Goal: Task Accomplishment & Management: Use online tool/utility

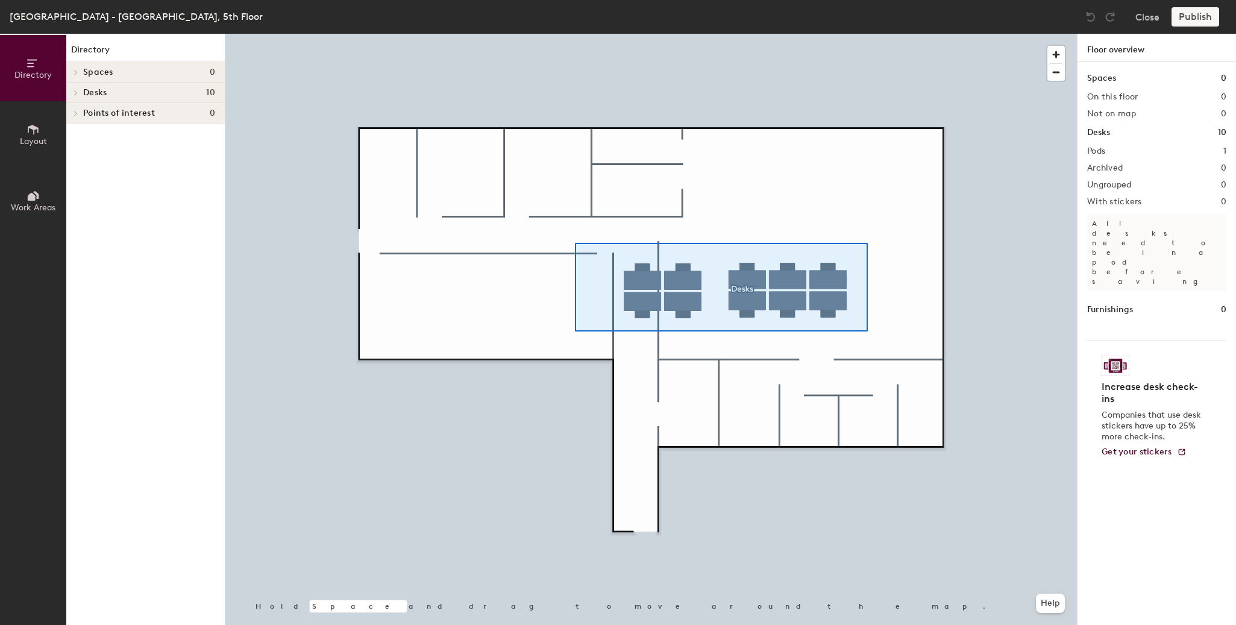
click at [554, 34] on div at bounding box center [650, 34] width 851 height 0
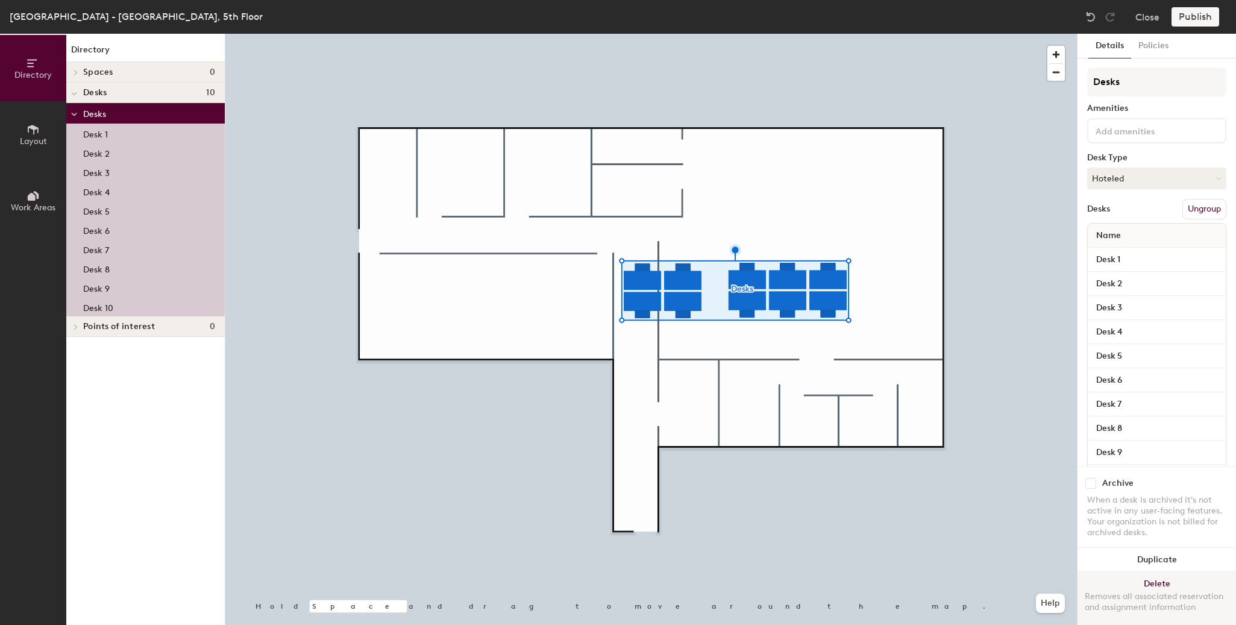
click at [1097, 572] on button "Delete Removes all associated reservation and assignment information" at bounding box center [1156, 598] width 158 height 53
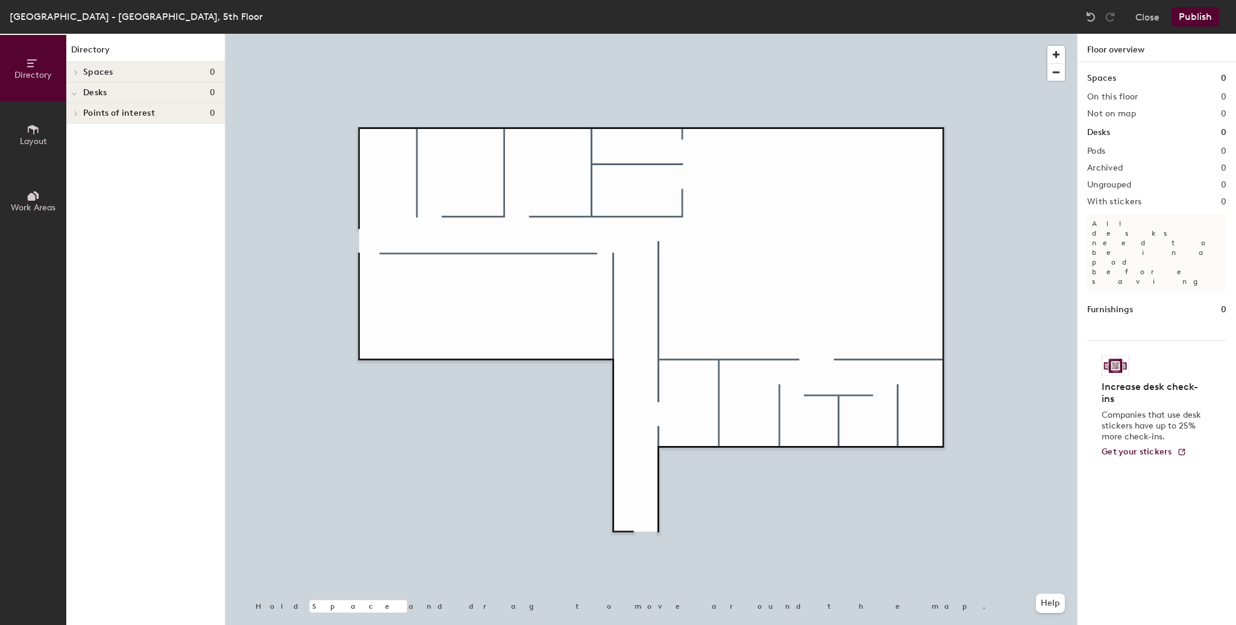
click at [98, 89] on span "Desks" at bounding box center [94, 93] width 23 height 10
click at [46, 140] on span "Layout" at bounding box center [33, 141] width 27 height 10
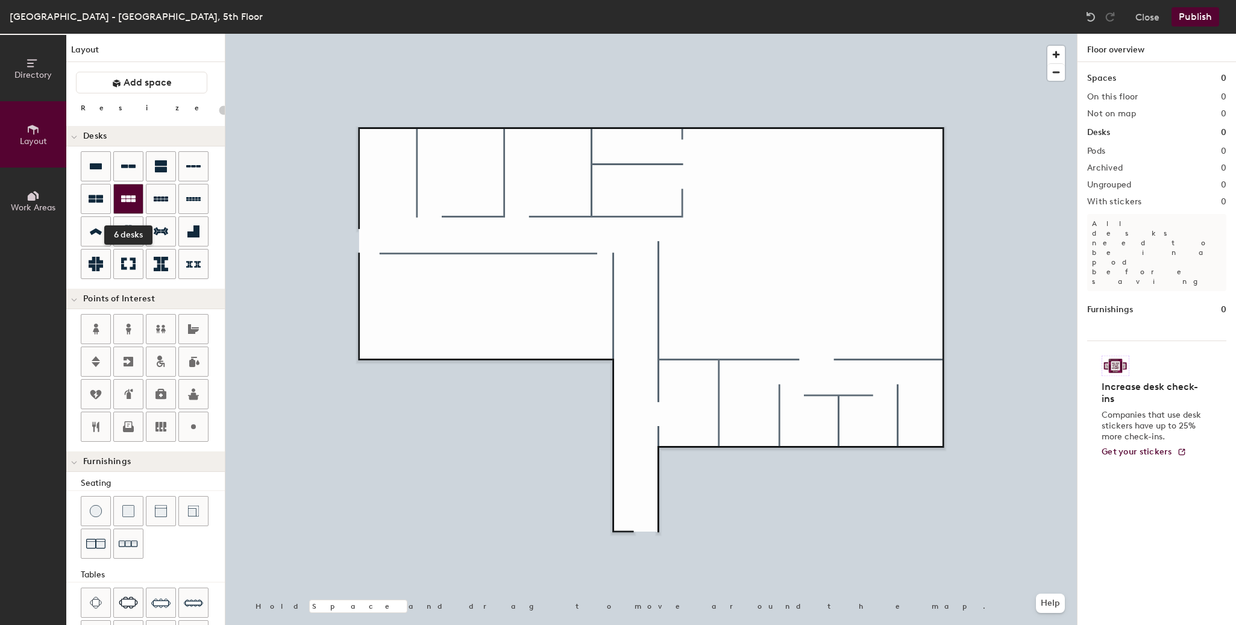
click at [131, 198] on icon at bounding box center [128, 199] width 14 height 14
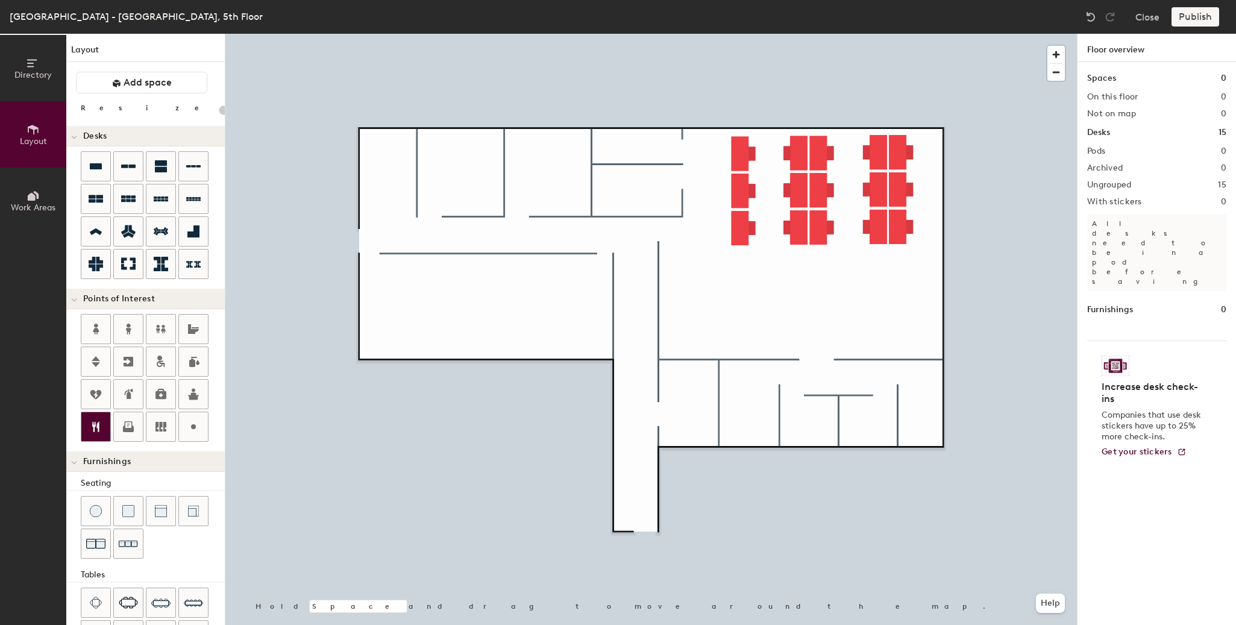
click at [95, 427] on icon at bounding box center [95, 427] width 7 height 10
click at [166, 329] on icon at bounding box center [161, 329] width 14 height 14
click at [858, 416] on span "Done" at bounding box center [860, 415] width 36 height 20
click at [790, 34] on div at bounding box center [650, 34] width 851 height 0
click at [125, 429] on icon at bounding box center [128, 428] width 11 height 7
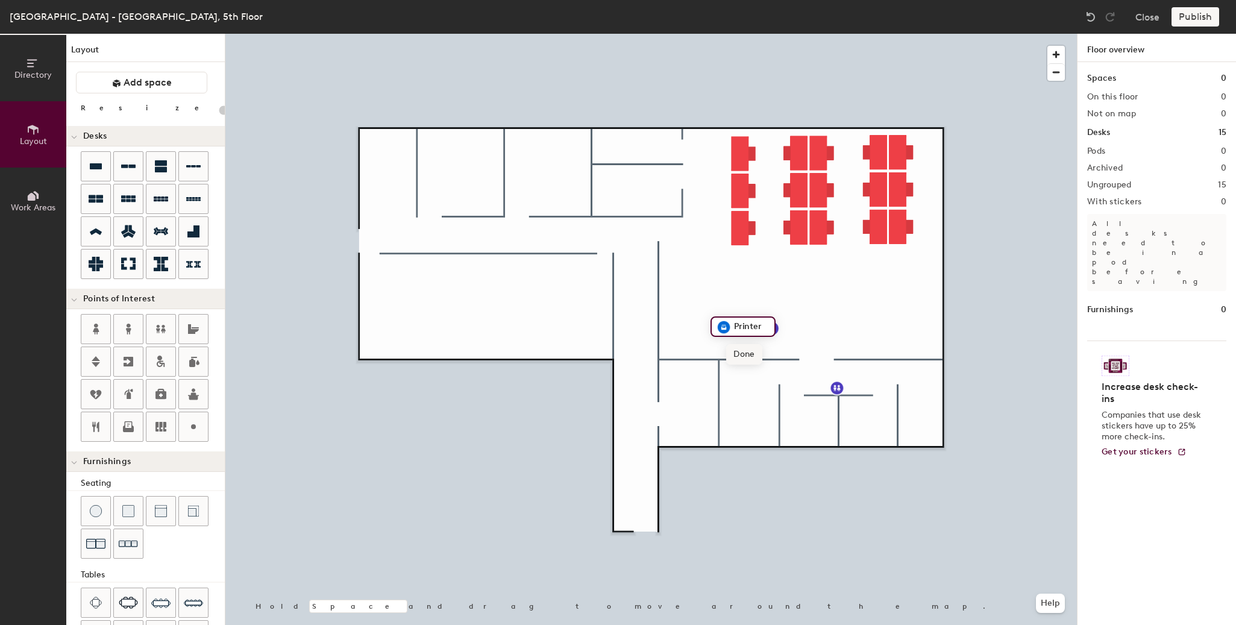
click at [743, 360] on span "Done" at bounding box center [744, 354] width 36 height 20
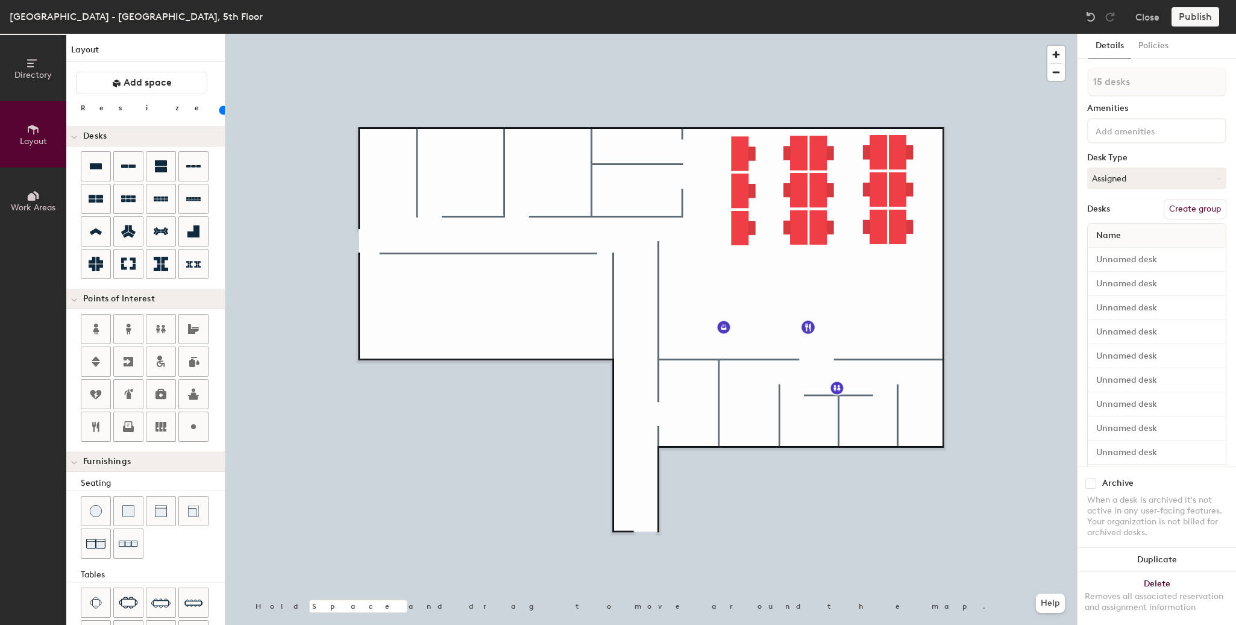
type input "280"
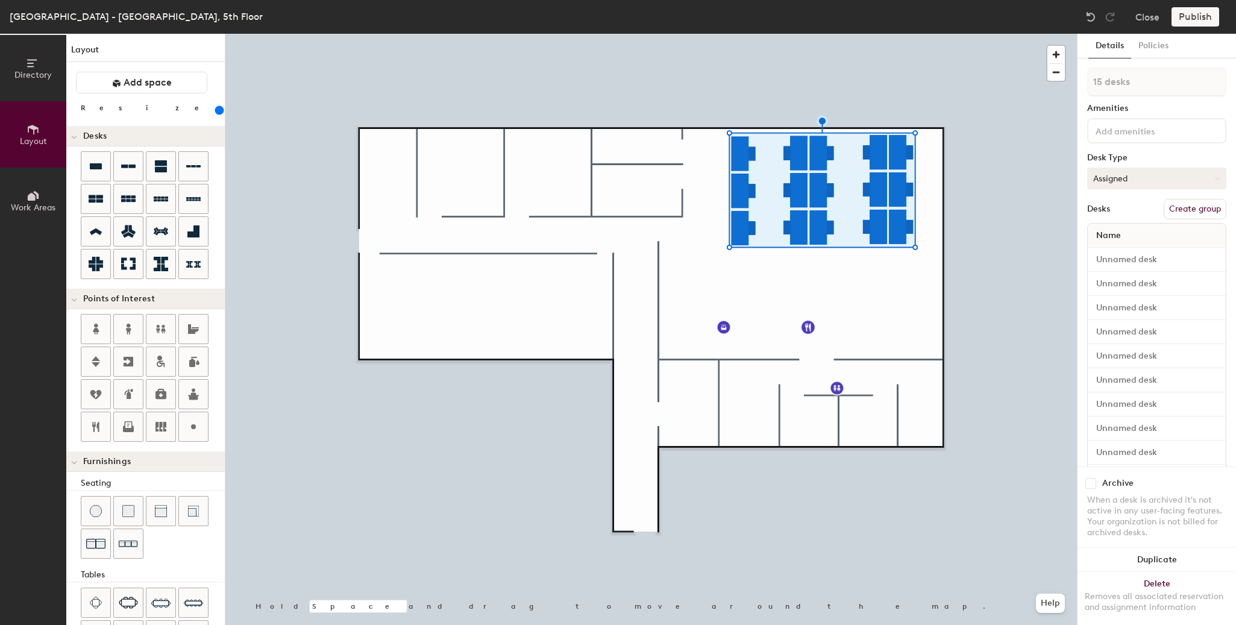
click at [1178, 178] on button "Assigned" at bounding box center [1156, 178] width 139 height 22
click at [1115, 251] on div "Hoteled" at bounding box center [1148, 252] width 120 height 18
click at [1172, 211] on button "Create group" at bounding box center [1194, 209] width 63 height 20
click at [1032, 78] on div "Directory Layout Work Areas Layout Add space Resize Desks Points of Interest Fu…" at bounding box center [618, 329] width 1236 height 591
type input "Open Plan"
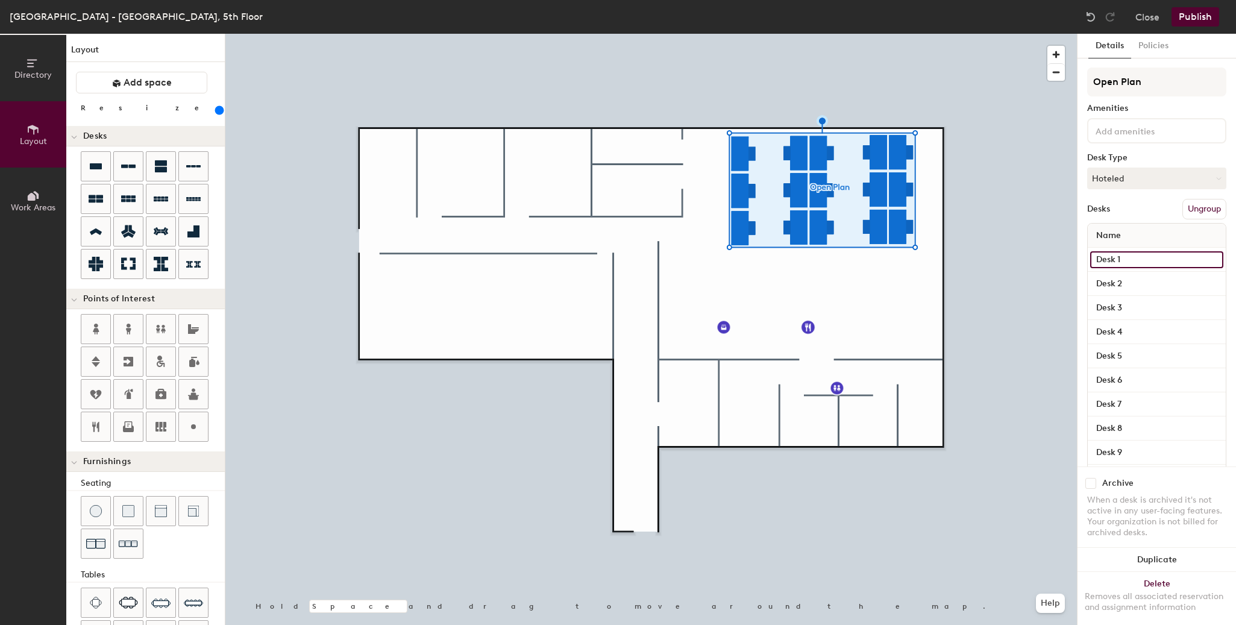
click at [1162, 261] on input "Desk 1" at bounding box center [1156, 259] width 133 height 17
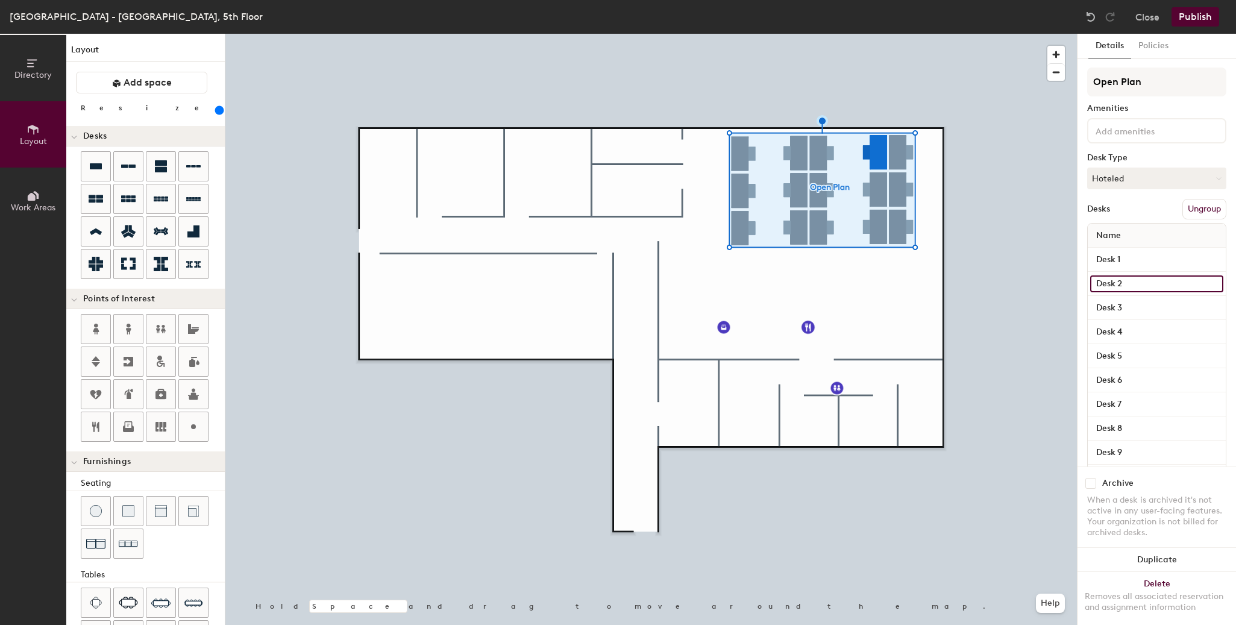
click at [1161, 284] on input "Desk 2" at bounding box center [1156, 283] width 133 height 17
click at [1158, 304] on input "Desk 3" at bounding box center [1156, 307] width 133 height 17
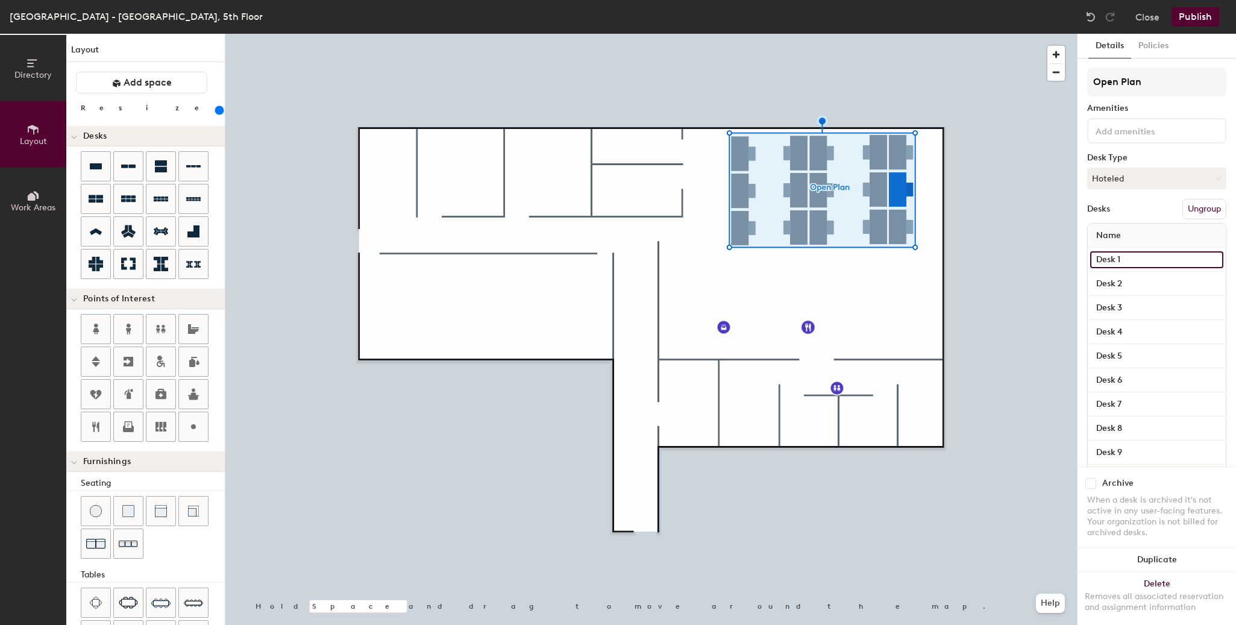
click at [1153, 260] on input "Desk 1" at bounding box center [1156, 259] width 133 height 17
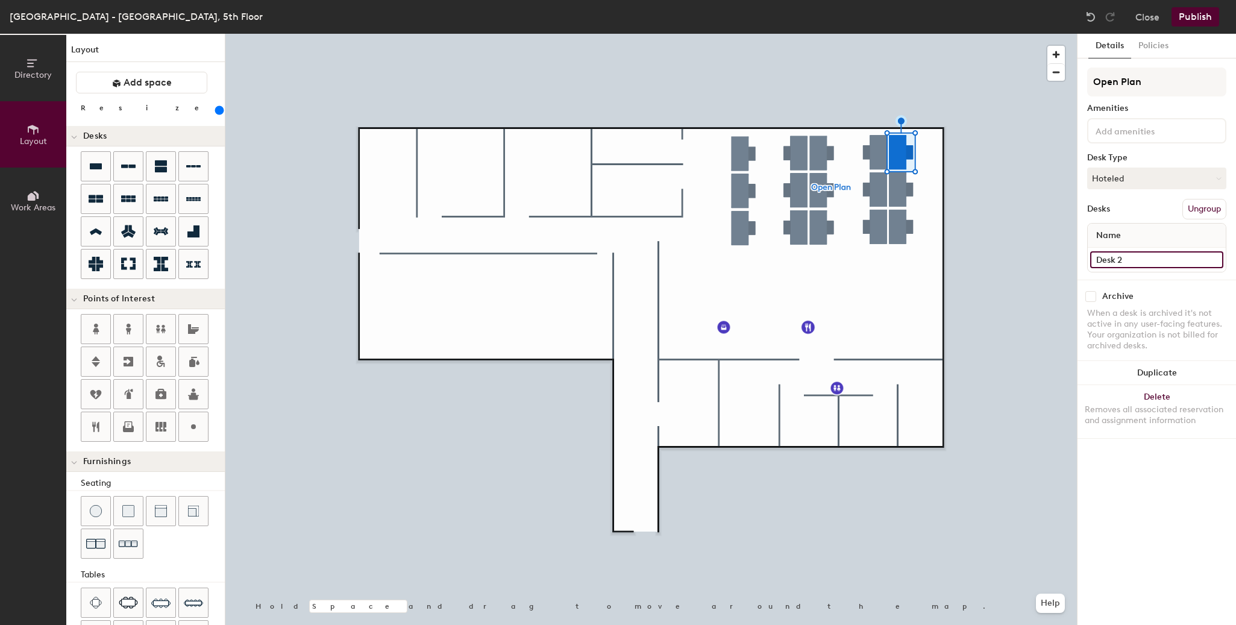
click at [1144, 256] on input "Desk 2" at bounding box center [1156, 259] width 133 height 17
click at [1158, 261] on input "Desk 2" at bounding box center [1156, 259] width 133 height 17
type input "Desk 1"
click at [1145, 266] on input "Desk 3" at bounding box center [1156, 259] width 133 height 17
click at [1163, 264] on input "Desk 3" at bounding box center [1156, 259] width 133 height 17
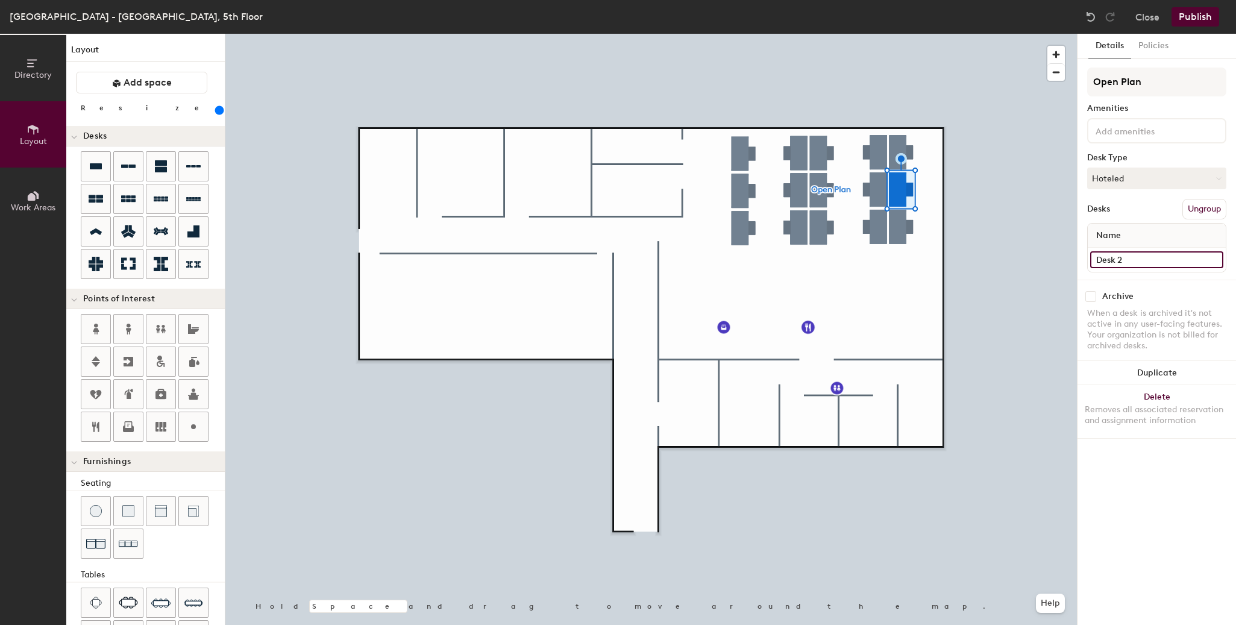
type input "Desk 2"
click at [1142, 267] on input "Desk 4" at bounding box center [1156, 259] width 133 height 17
click at [1154, 264] on input "Desk 4" at bounding box center [1156, 259] width 133 height 17
type input "Desk 3"
click at [1136, 255] on input "Desk 5" at bounding box center [1156, 259] width 133 height 17
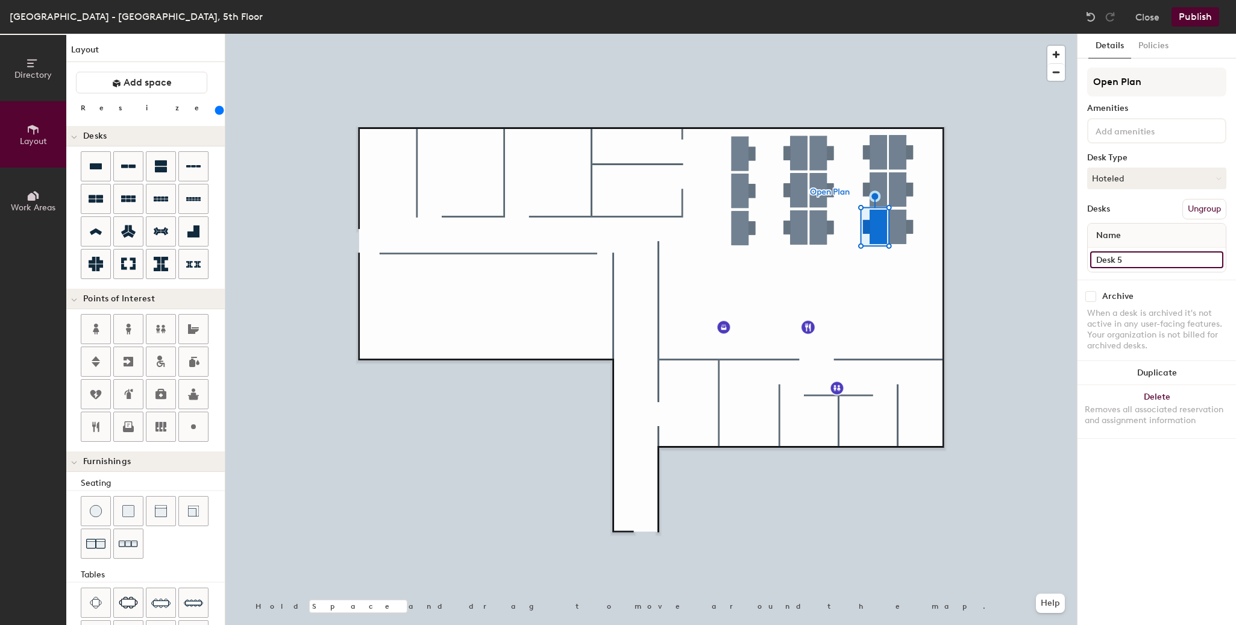
click at [1149, 260] on input "Desk 5" at bounding box center [1156, 259] width 133 height 17
type input "Desk 4"
click at [1142, 260] on input "Desk 6" at bounding box center [1156, 259] width 133 height 17
click at [1154, 258] on input "Desk 6" at bounding box center [1156, 259] width 133 height 17
type input "Desk 5"
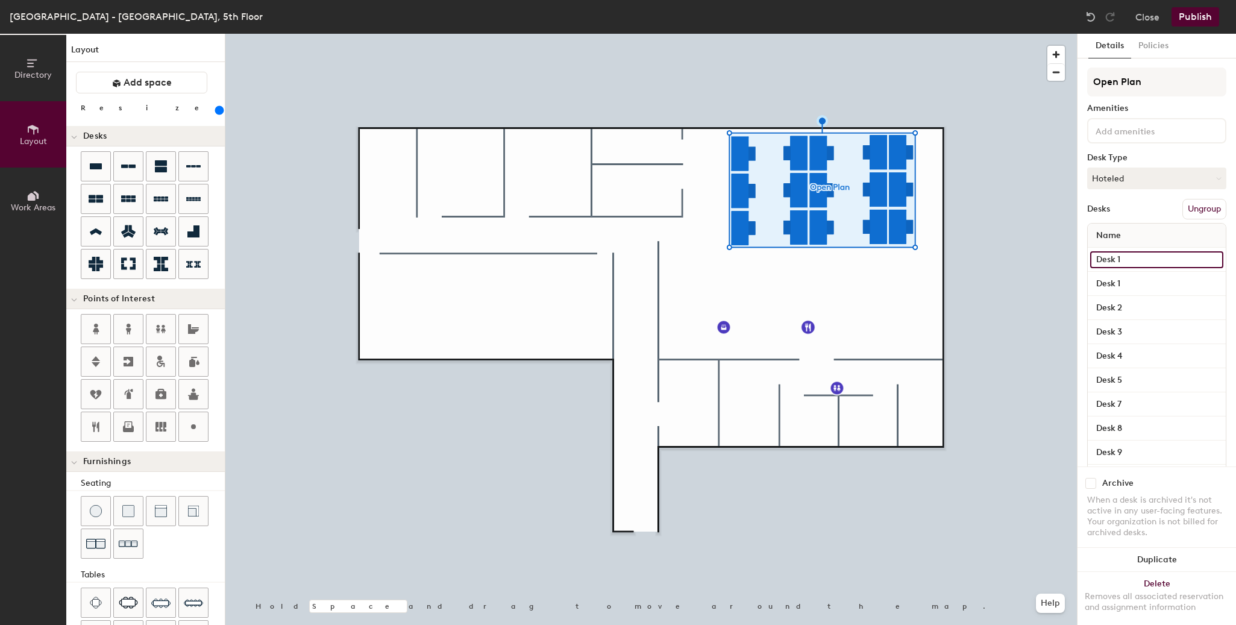
click at [1139, 263] on input "Desk 1" at bounding box center [1156, 259] width 133 height 17
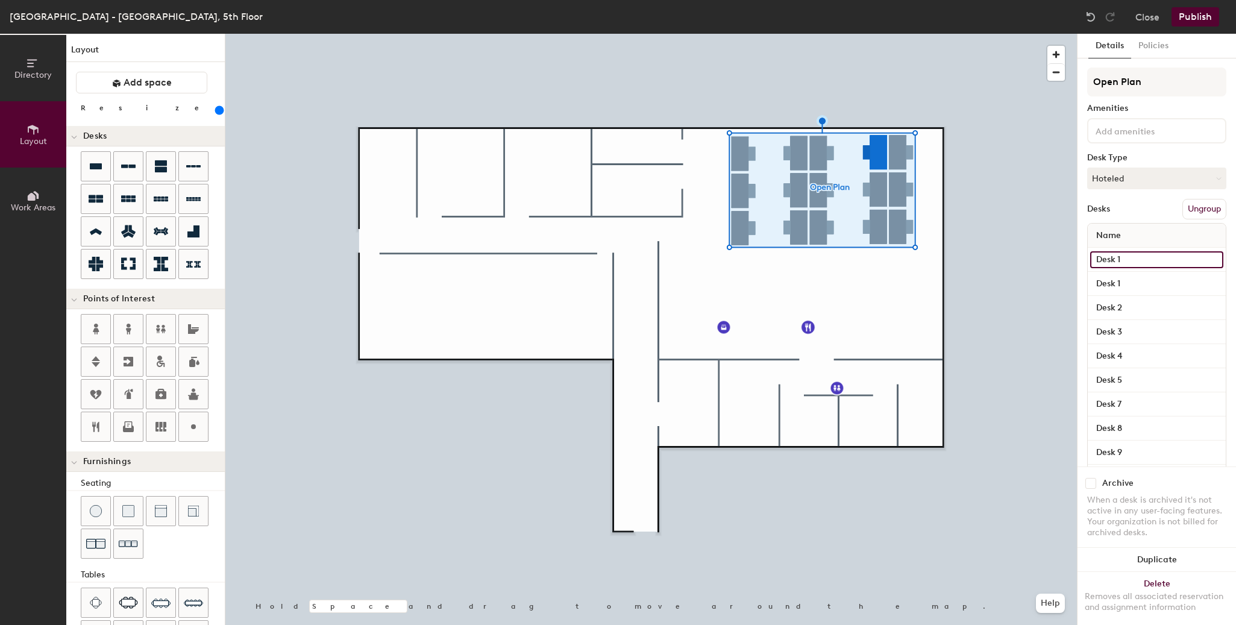
click at [1139, 263] on input "Desk 1" at bounding box center [1156, 259] width 133 height 17
type input "Desk 6"
click at [1175, 283] on input "Desk 1" at bounding box center [1156, 283] width 133 height 17
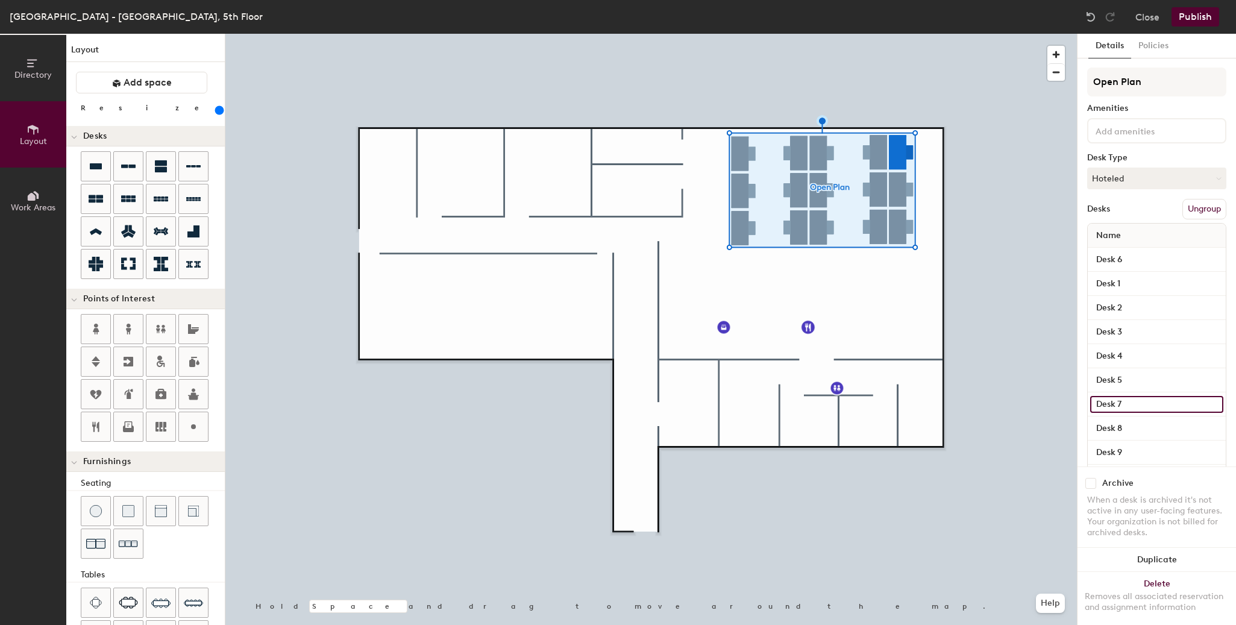
click at [1144, 397] on input "Desk 7" at bounding box center [1156, 404] width 133 height 17
click at [1147, 423] on input "Desk 8" at bounding box center [1156, 428] width 133 height 17
click at [1151, 442] on div "Desk 9" at bounding box center [1157, 452] width 138 height 24
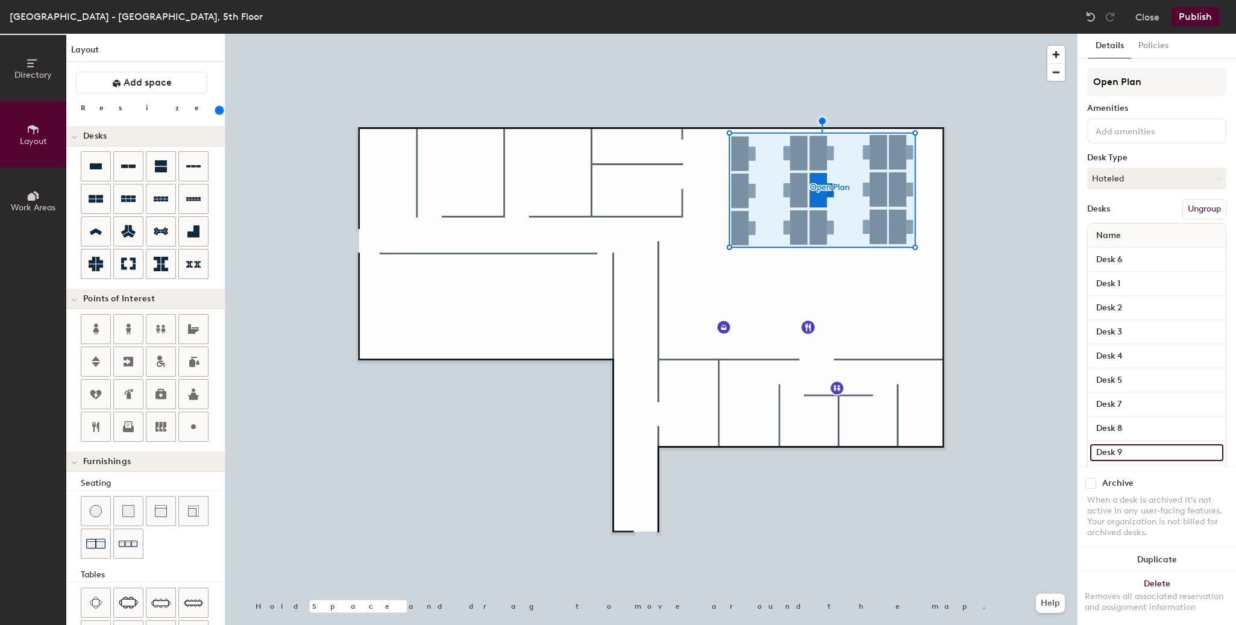
click at [1162, 452] on input "Desk 9" at bounding box center [1156, 452] width 133 height 17
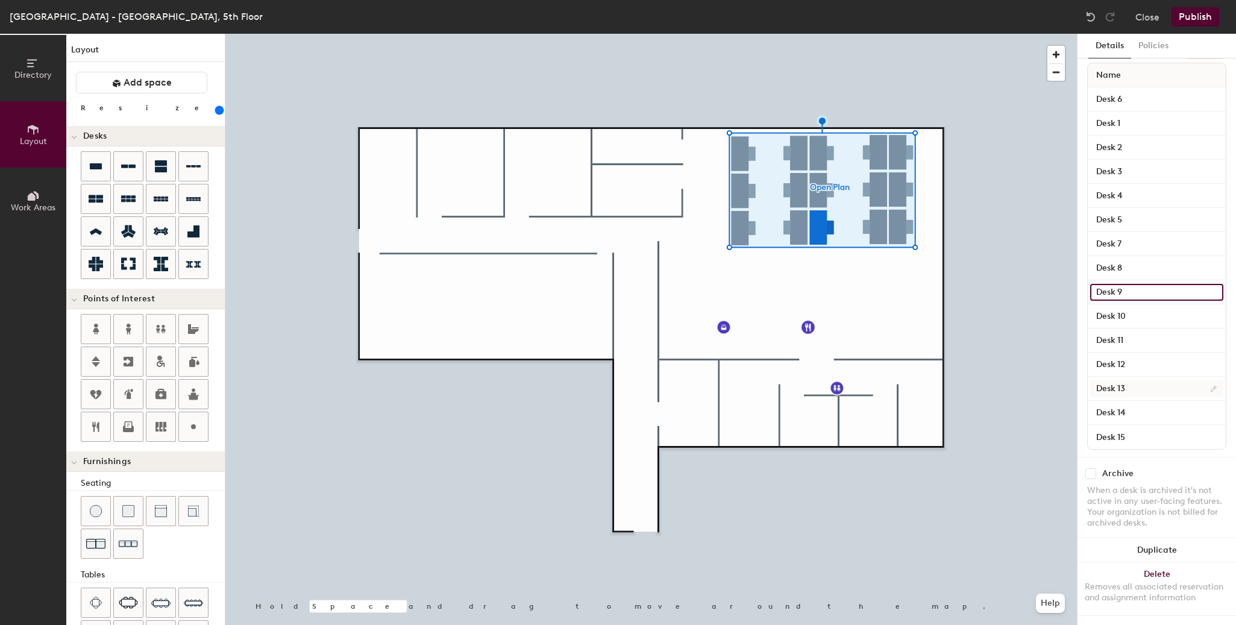
scroll to position [171, 0]
click at [1131, 308] on input "Desk 10" at bounding box center [1156, 316] width 133 height 17
click at [1138, 338] on div "Desk 11" at bounding box center [1157, 340] width 138 height 24
click at [1144, 332] on input "Desk 11" at bounding box center [1156, 340] width 133 height 17
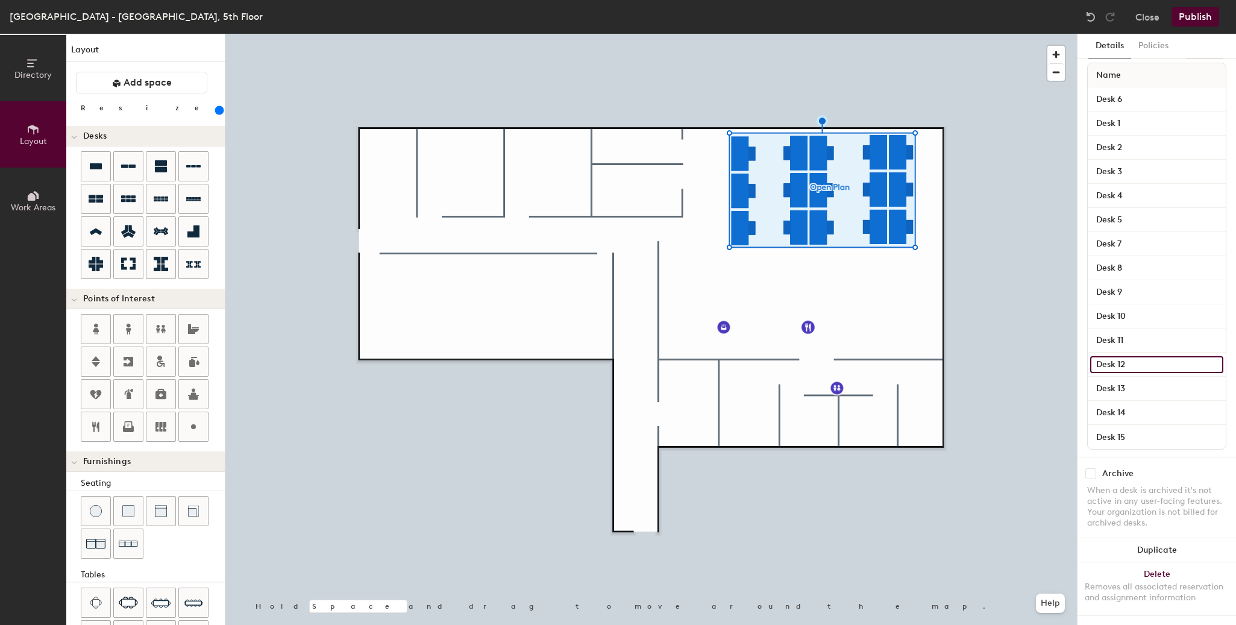
click at [1144, 356] on input "Desk 12" at bounding box center [1156, 364] width 133 height 17
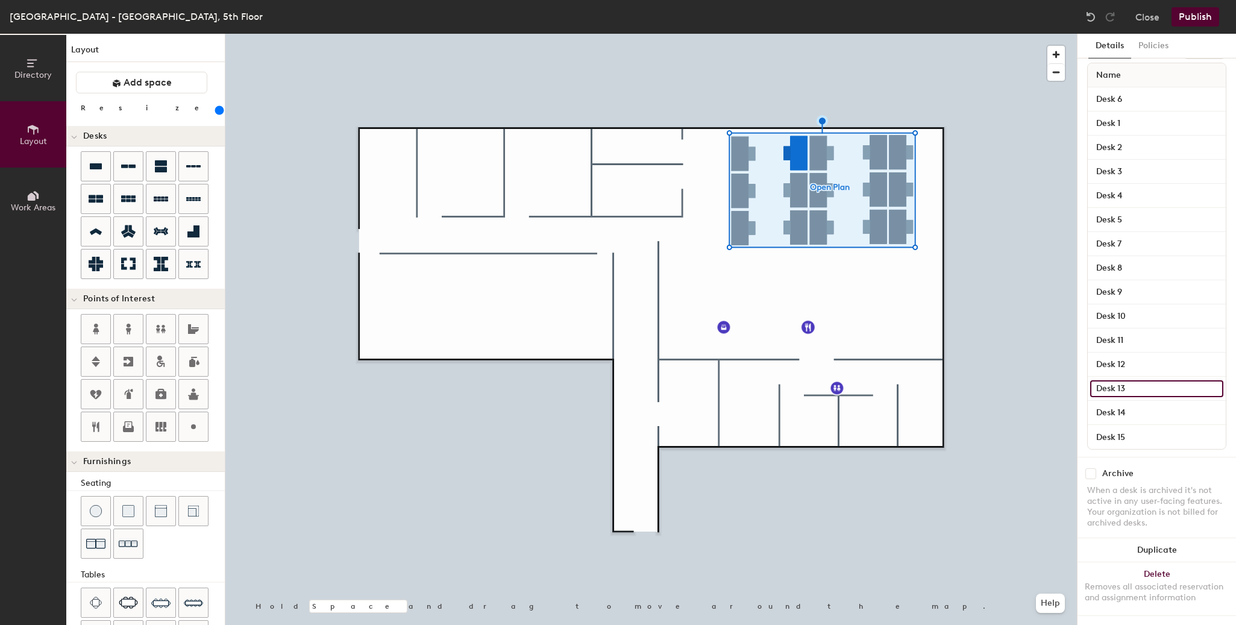
click at [1149, 380] on input "Desk 13" at bounding box center [1156, 388] width 133 height 17
click at [1149, 404] on input "Desk 14" at bounding box center [1156, 412] width 133 height 17
click at [1149, 428] on input "Desk 15" at bounding box center [1156, 436] width 133 height 17
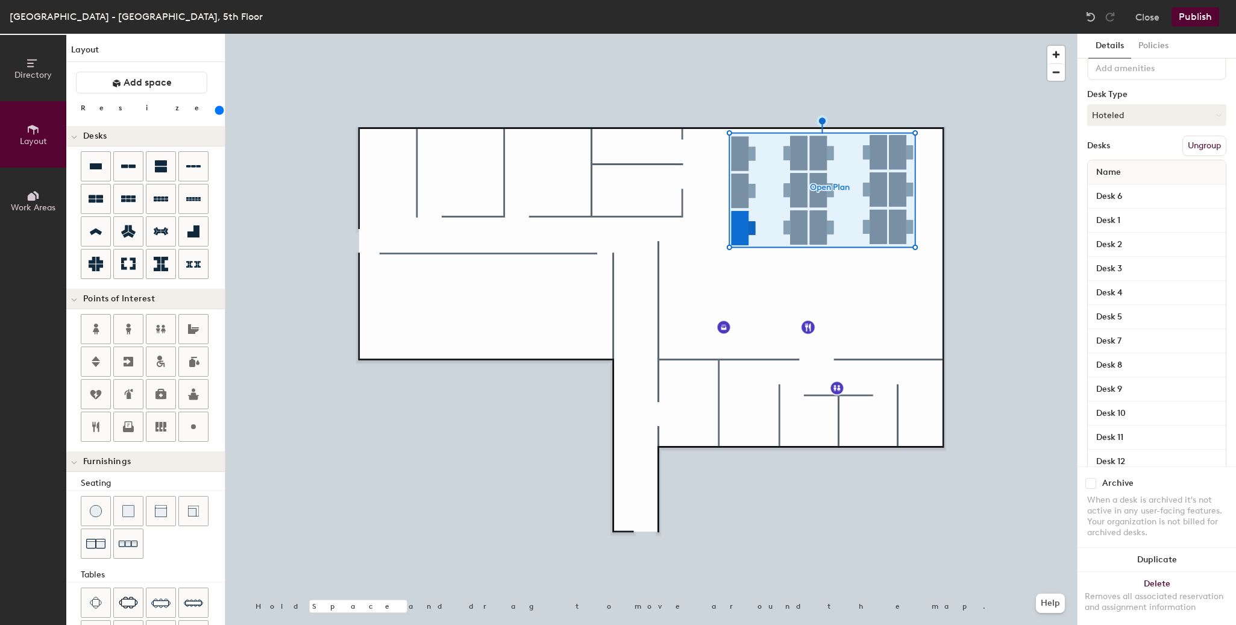
scroll to position [0, 0]
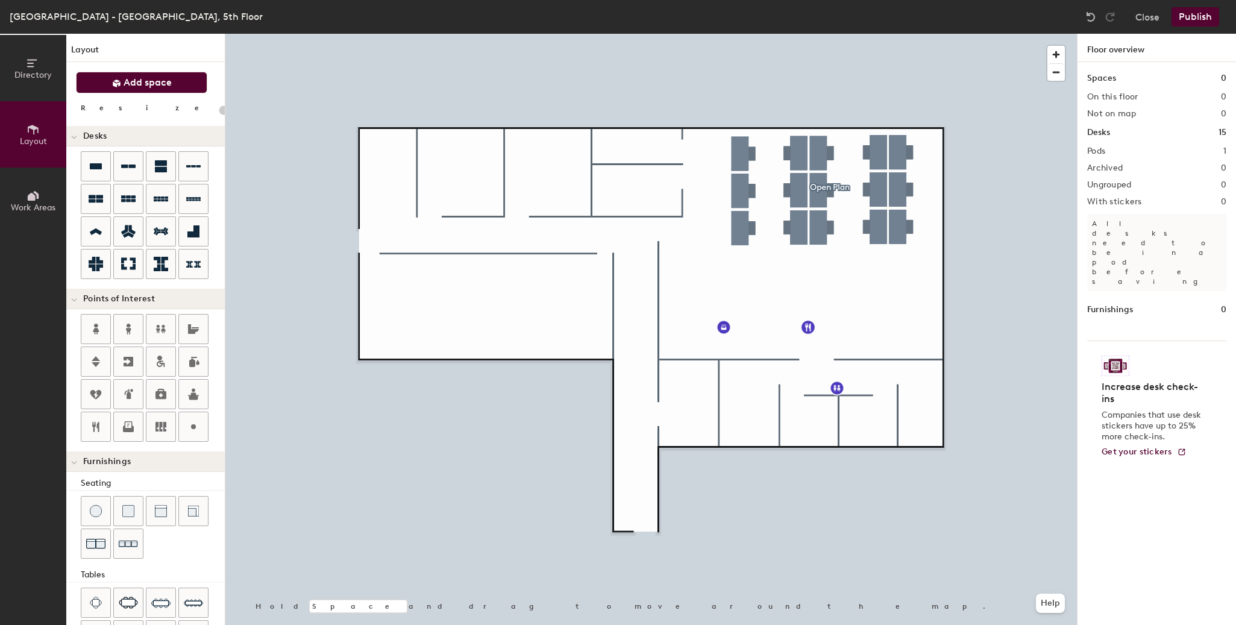
click at [135, 86] on span "Add space" at bounding box center [148, 83] width 48 height 12
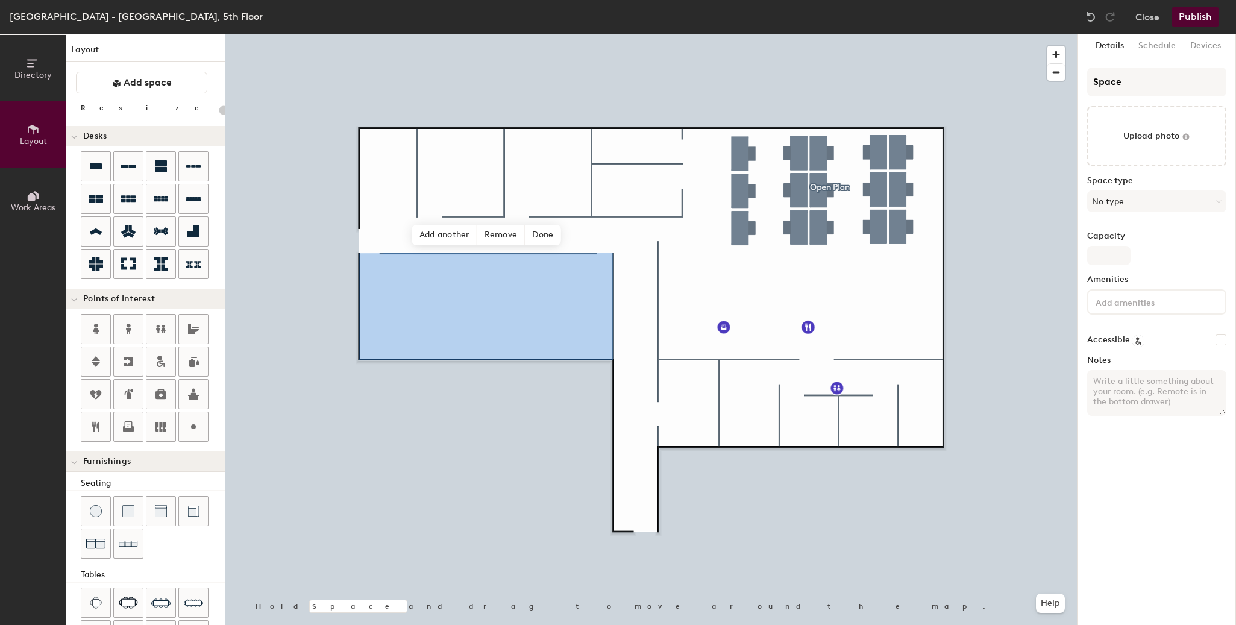
type input "20"
click at [1058, 81] on div "Directory Layout Work Areas Layout Add space Resize Desks Points of Interest Fu…" at bounding box center [618, 329] width 1236 height 591
type input "R"
type input "20"
type input "RIO"
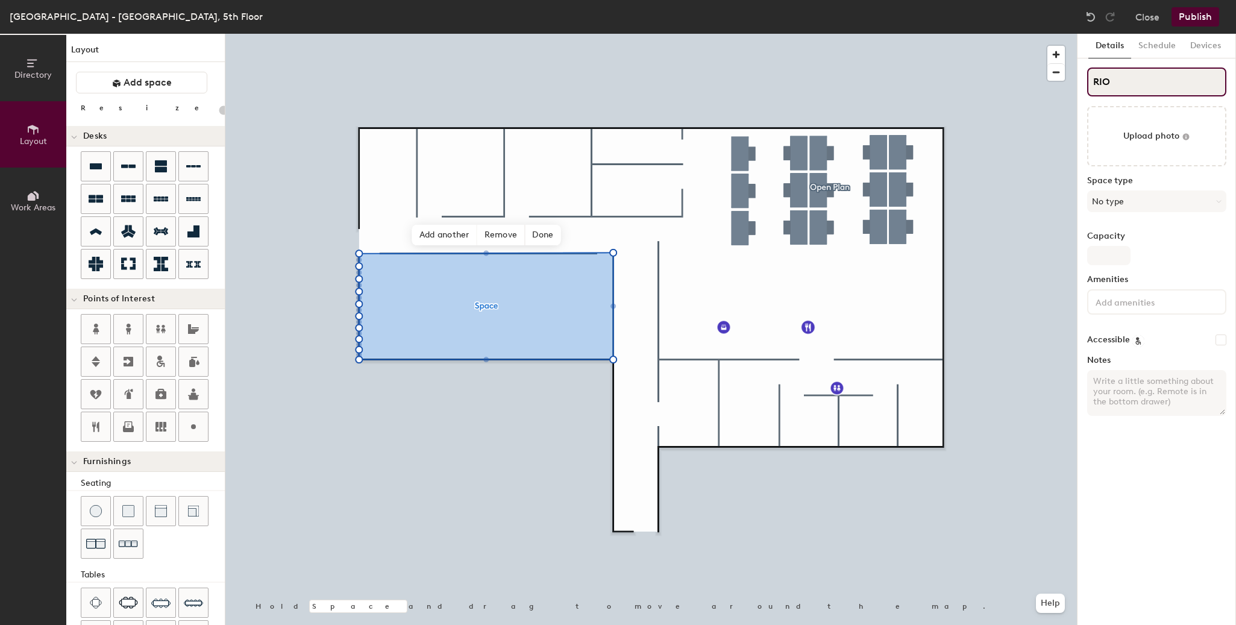
type input "20"
type input "RIO"
type input "20"
type input "RIO -"
type input "20"
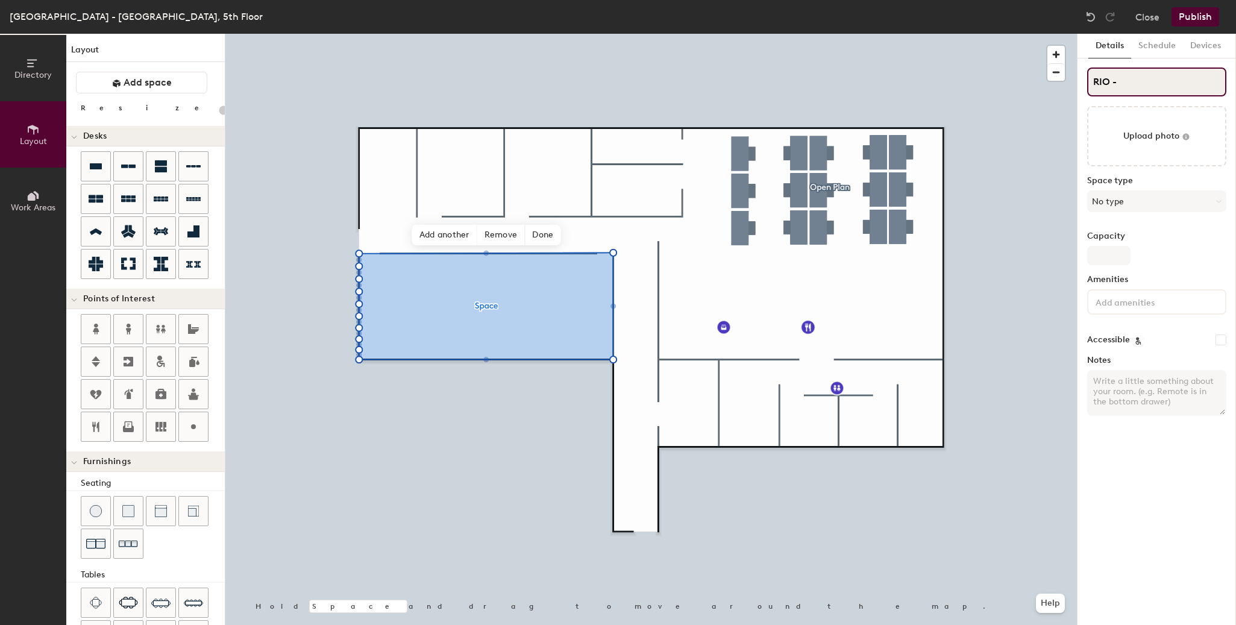
type input "RIO -"
type input "20"
type input "RIO - UR"
type input "20"
type input "RIO - URCA"
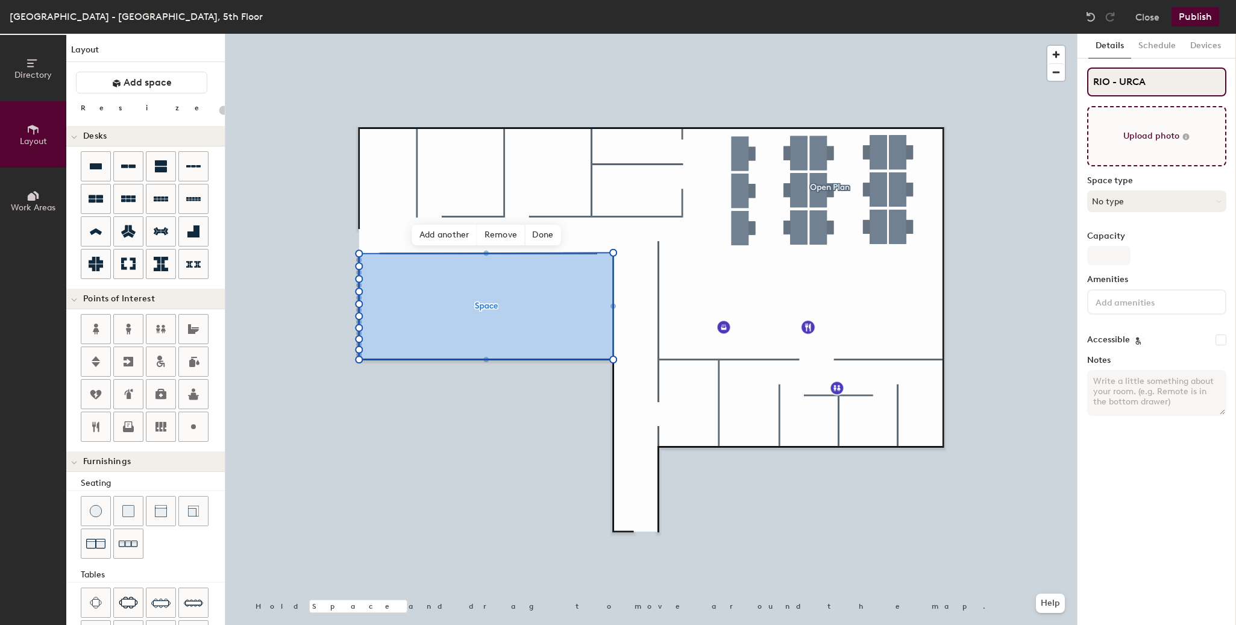
type input "20"
type input "RIO - URCA"
click at [1152, 200] on button "No type" at bounding box center [1156, 201] width 139 height 22
click at [1186, 202] on button "No type" at bounding box center [1156, 201] width 139 height 22
click at [1210, 199] on button "No type" at bounding box center [1156, 201] width 139 height 22
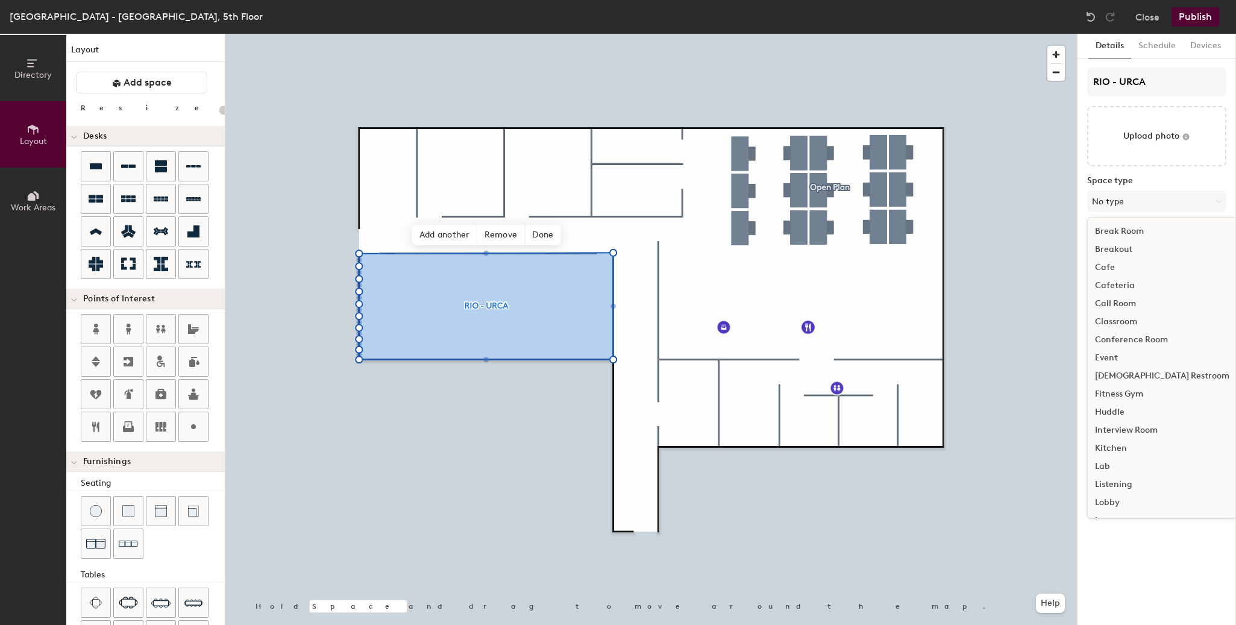
click at [1130, 342] on div "Conference Room" at bounding box center [1162, 340] width 149 height 18
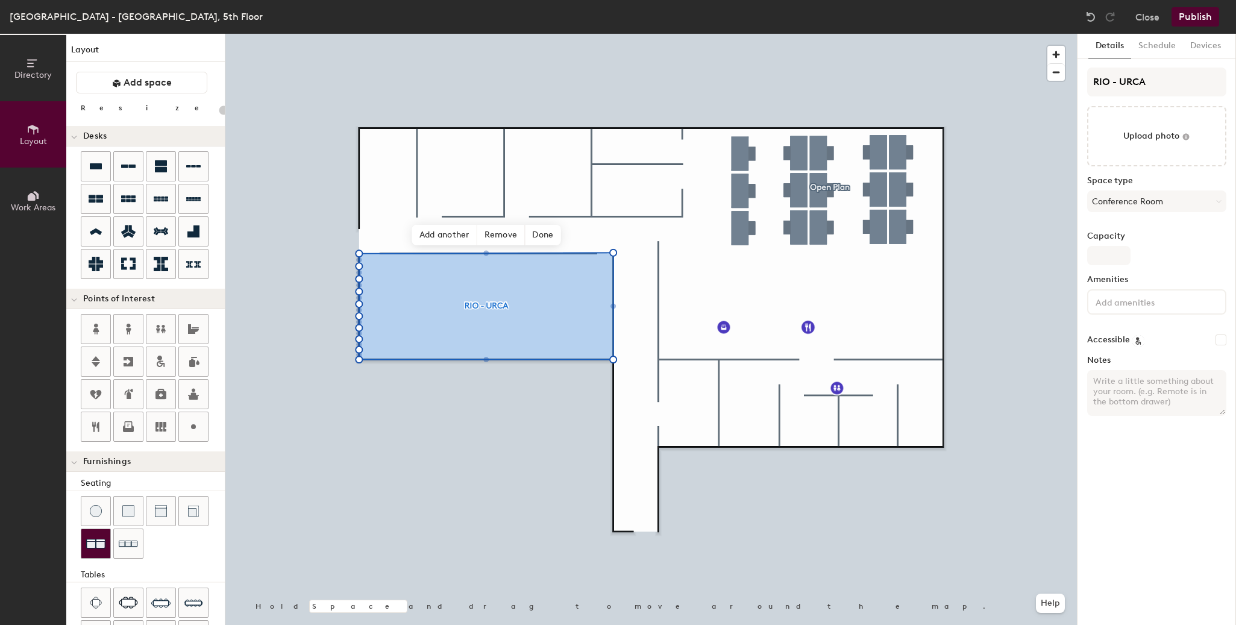
type input "20"
click at [1127, 260] on input "Capacity" at bounding box center [1108, 255] width 43 height 19
type input "2"
type input "20"
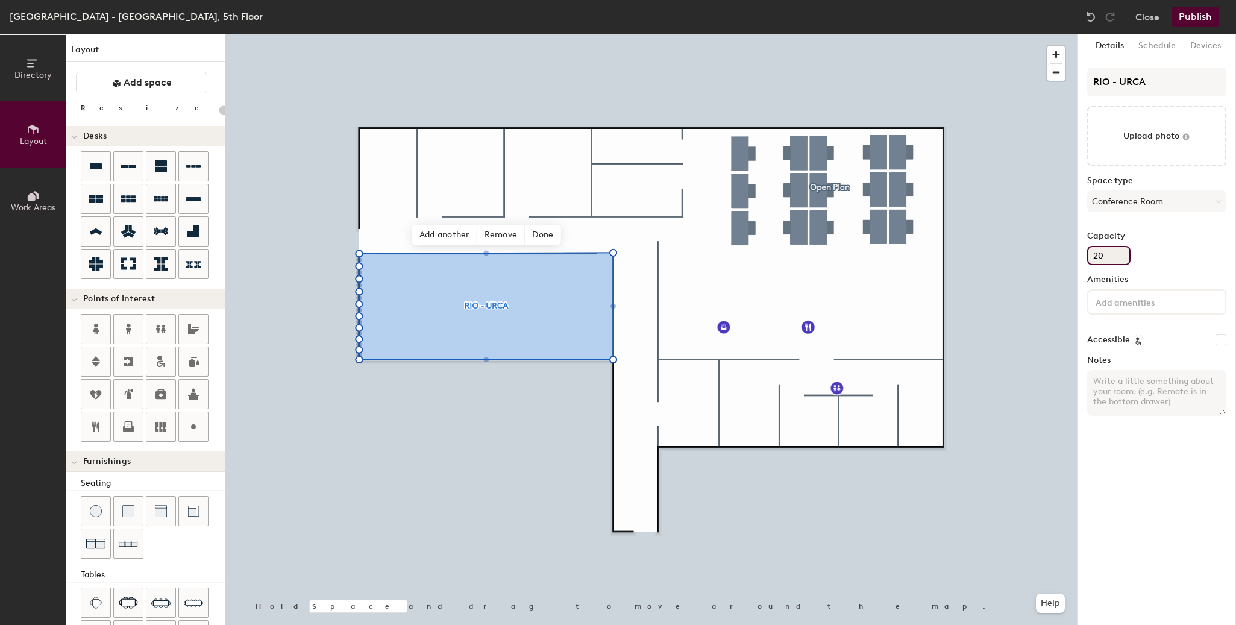
type input "20"
click at [1146, 496] on div "Details Schedule Devices RIO - URCA Upload photo Space type Conference Room Cap…" at bounding box center [1156, 329] width 158 height 591
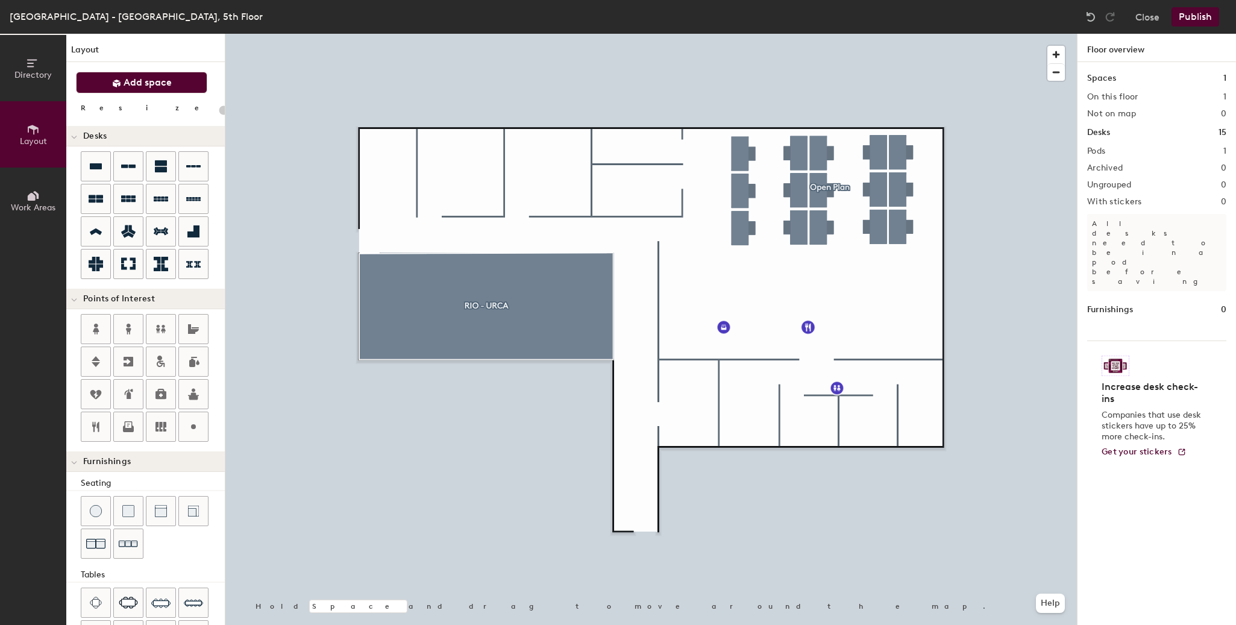
click at [136, 72] on button "Add space" at bounding box center [141, 83] width 131 height 22
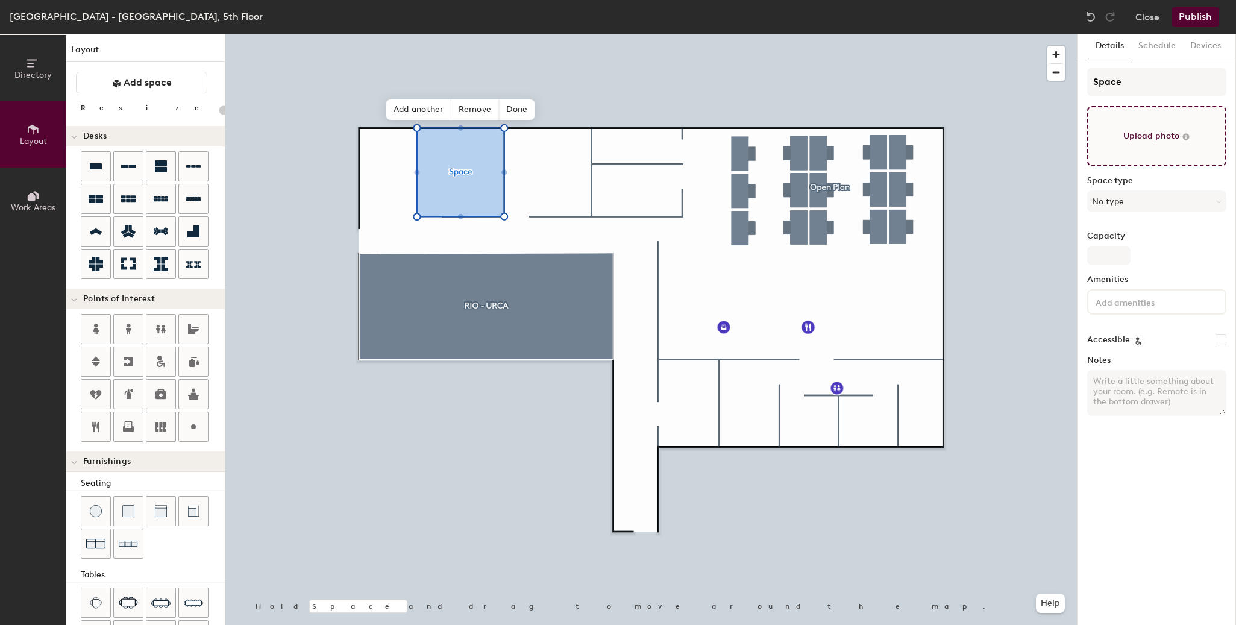
type input "20"
click at [1132, 79] on input "Space" at bounding box center [1156, 81] width 139 height 29
drag, startPoint x: 1132, startPoint y: 79, endPoint x: 1057, endPoint y: 80, distance: 75.3
click at [1057, 80] on div "Directory Layout Work Areas Layout Add space Resize Desks Points of Interest Fu…" at bounding box center [618, 329] width 1236 height 591
type input "r"
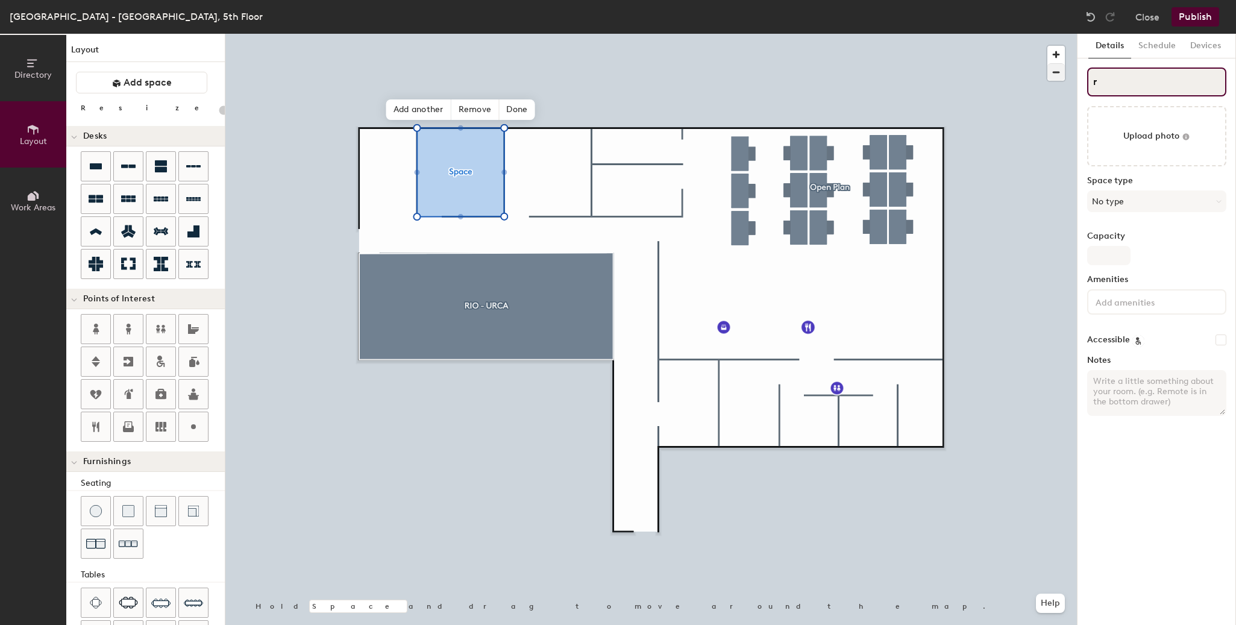
type input "20"
type input "rio"
type input "20"
type input "rio -"
type input "20"
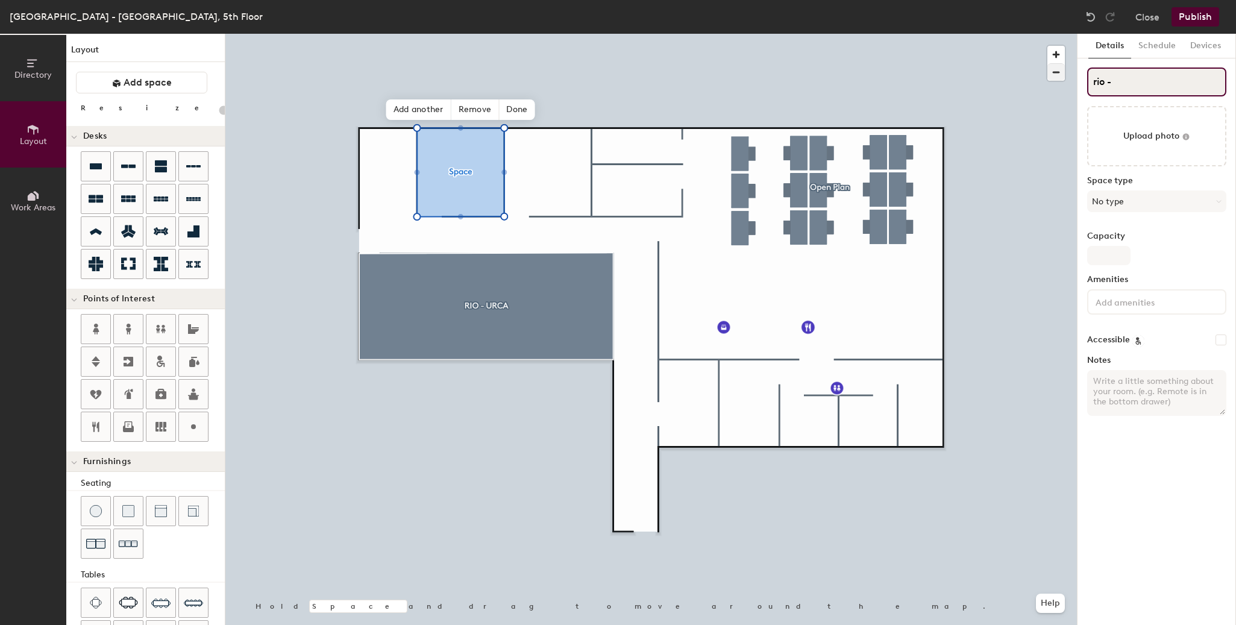
type input "rio"
type input "20"
type input "r"
type input "20"
type input "rR"
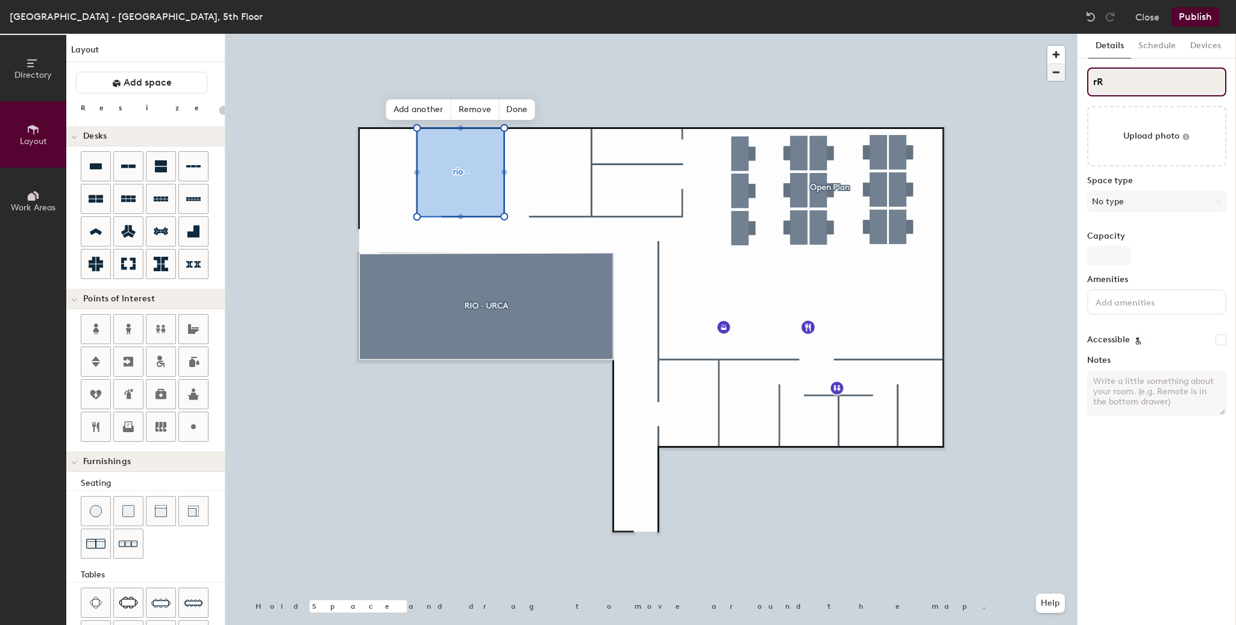
type input "20"
type input "rRI"
type input "20"
type input "r"
type input "20"
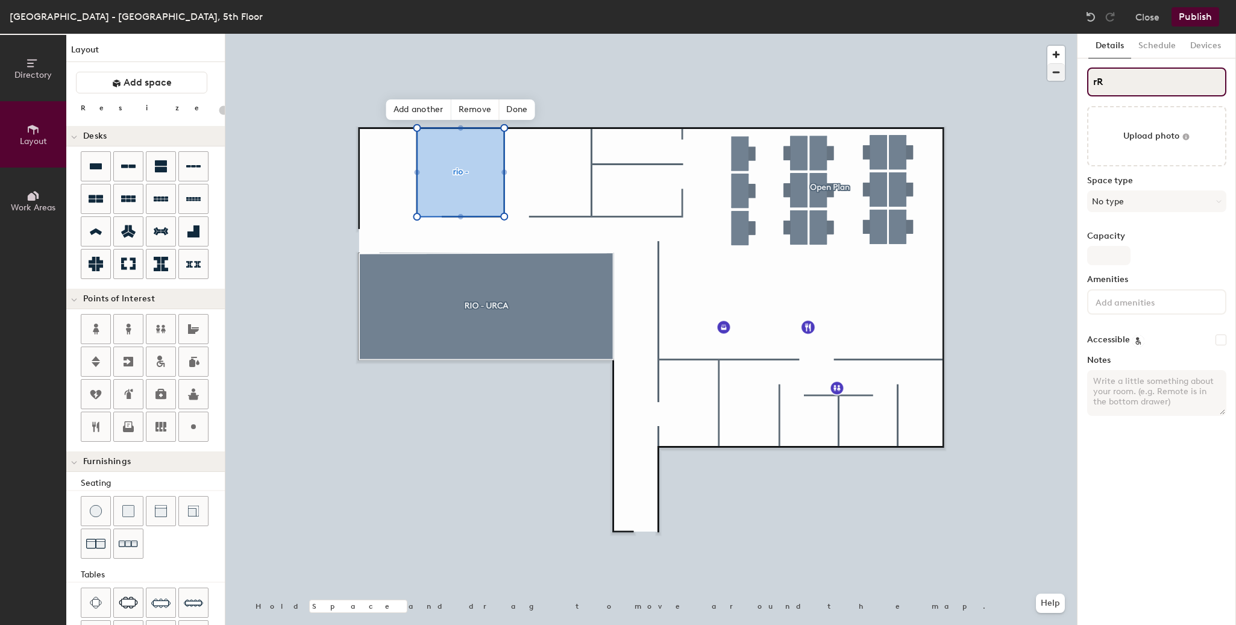
type input "rRI"
type input "20"
type input "r"
type input "20"
type input "r"
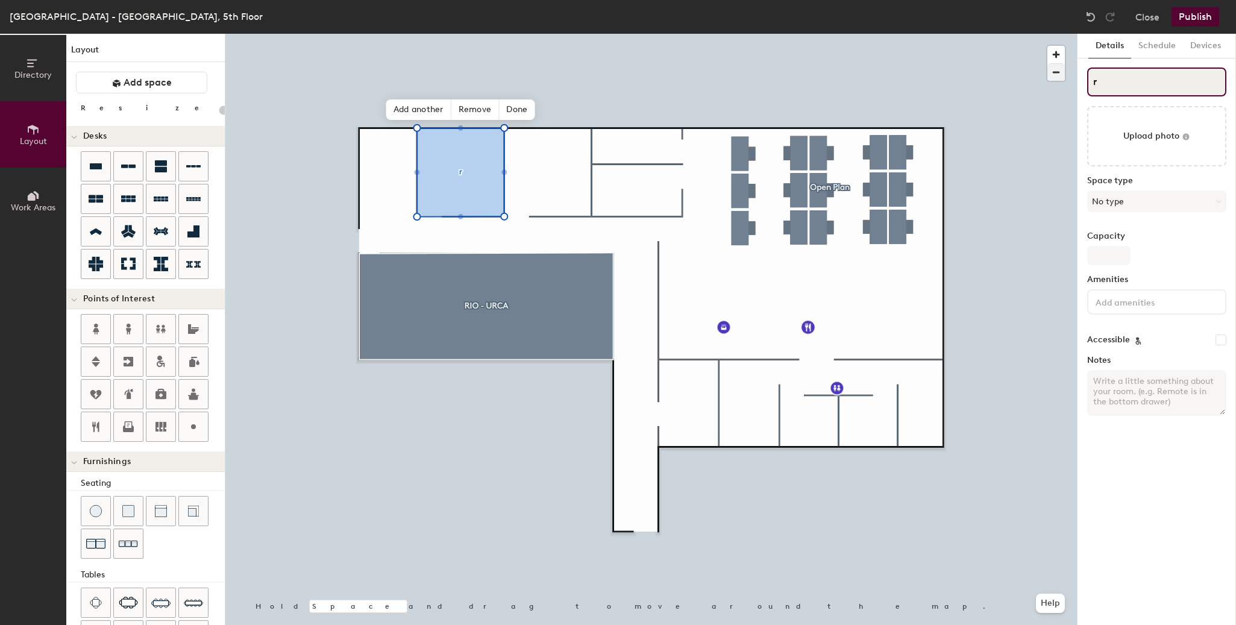
type input "20"
type input "Rr"
type input "20"
type input "RIOr"
type input "20"
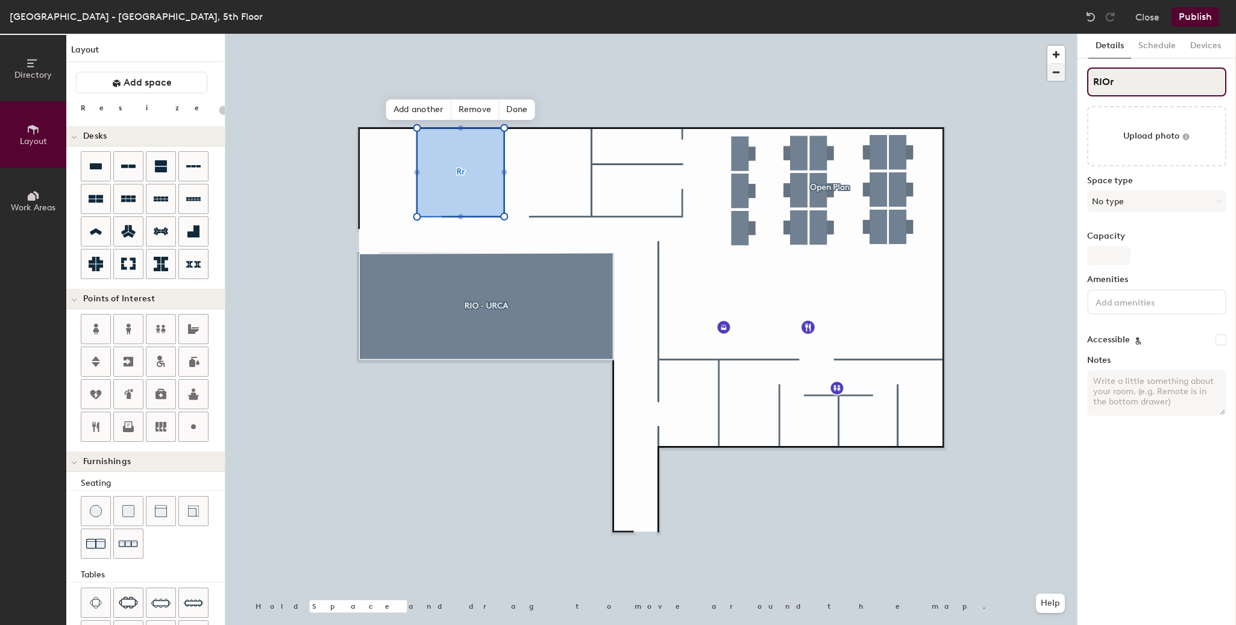
type input "RIO"
type input "20"
type input "RIO"
type input "20"
type input "RIO -"
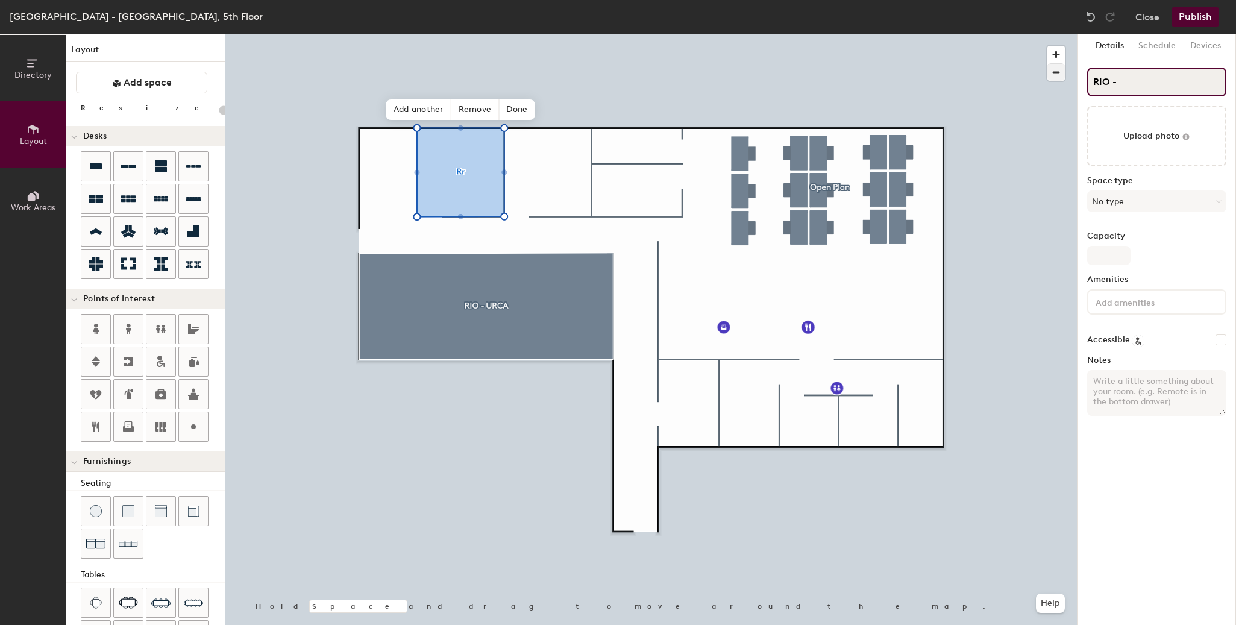
type input "20"
type input "RIO - L"
type input "20"
type input "RIO - Leme"
type input "20"
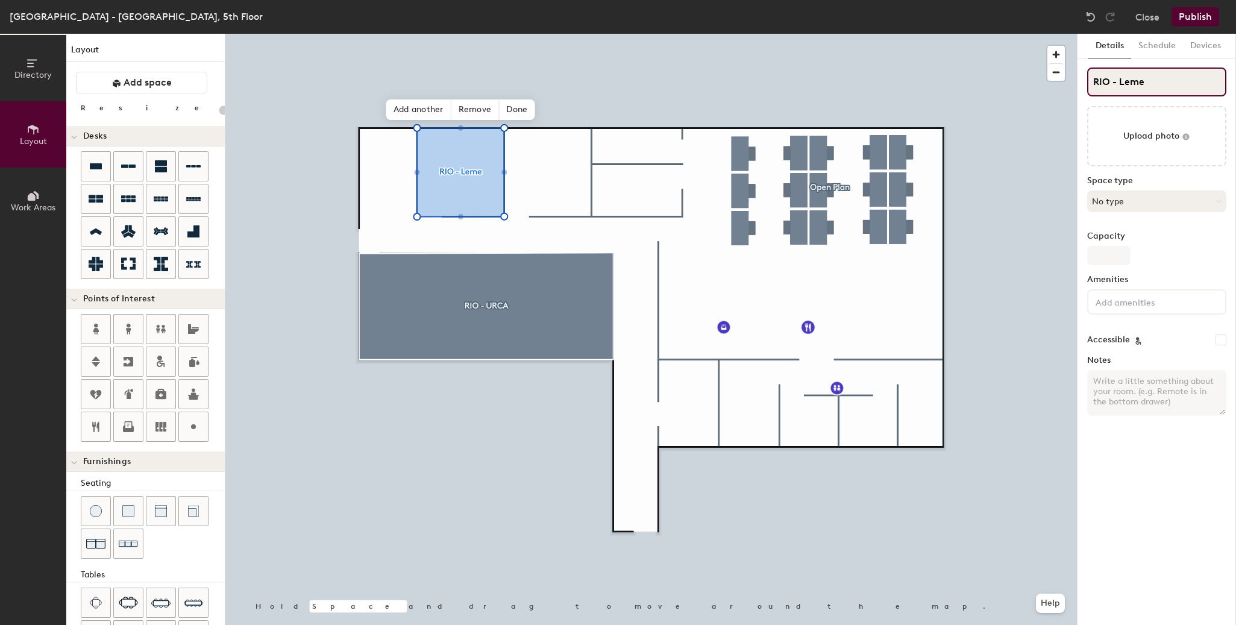
type input "RIO - Leme"
click at [1162, 199] on button "No type" at bounding box center [1156, 201] width 139 height 22
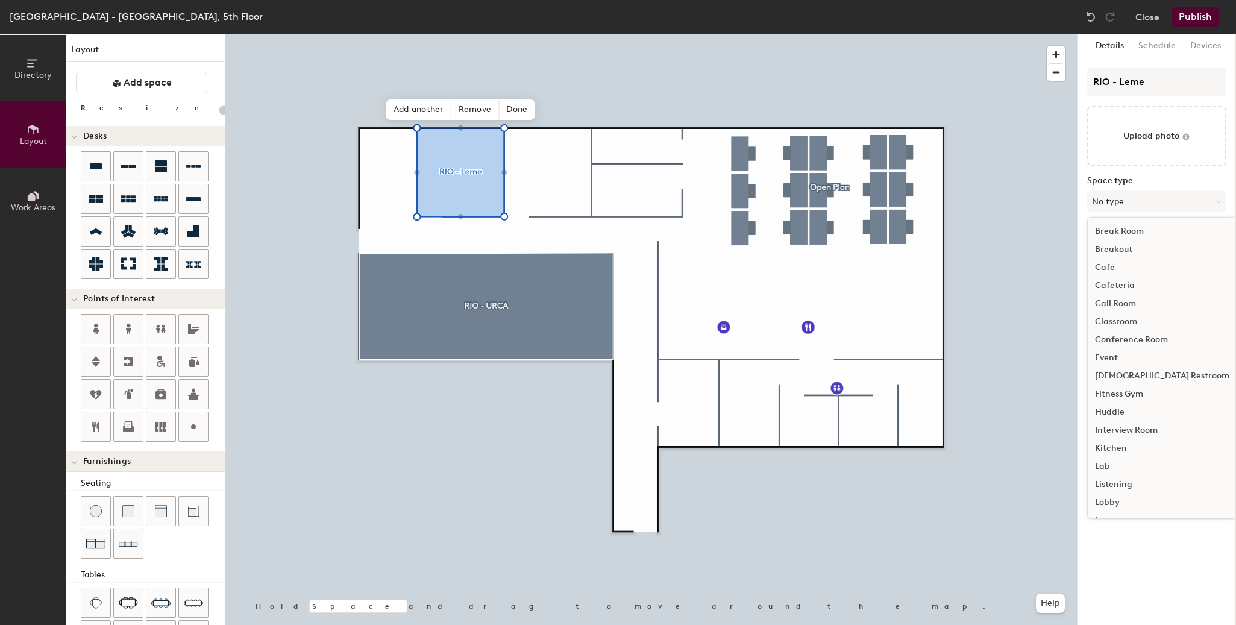
scroll to position [108, 0]
click at [1145, 452] on div "Meeting Room" at bounding box center [1162, 448] width 149 height 18
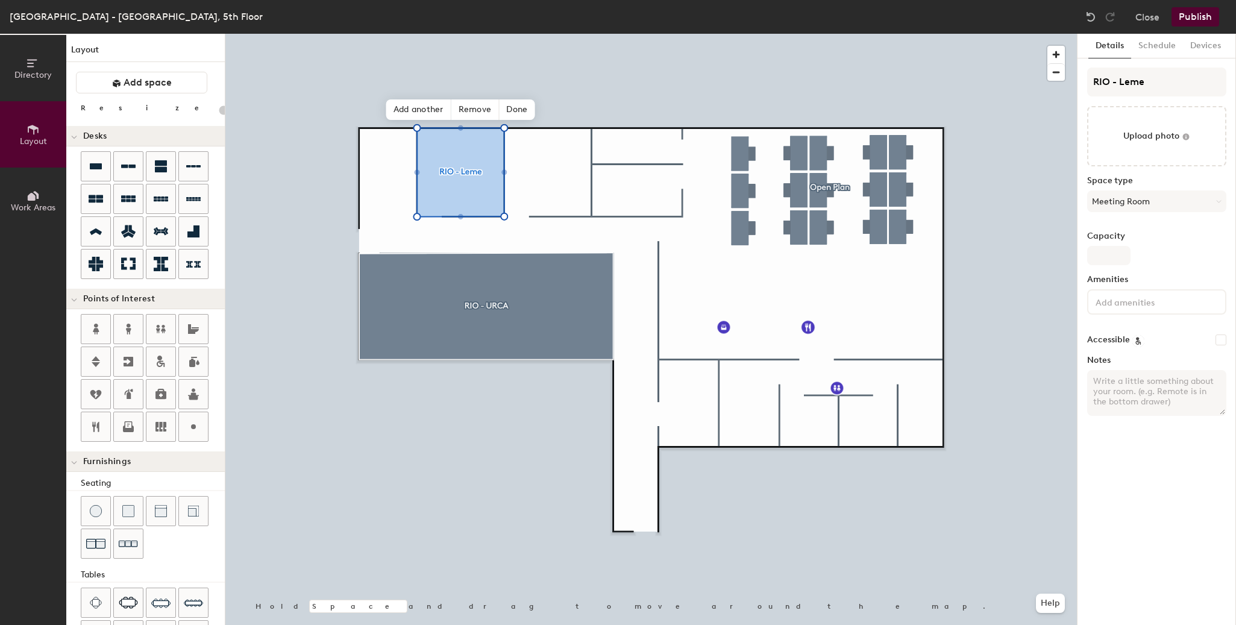
type input "20"
click at [1118, 253] on input "Capacity" at bounding box center [1108, 255] width 43 height 19
type input "4"
type input "20"
type input "4"
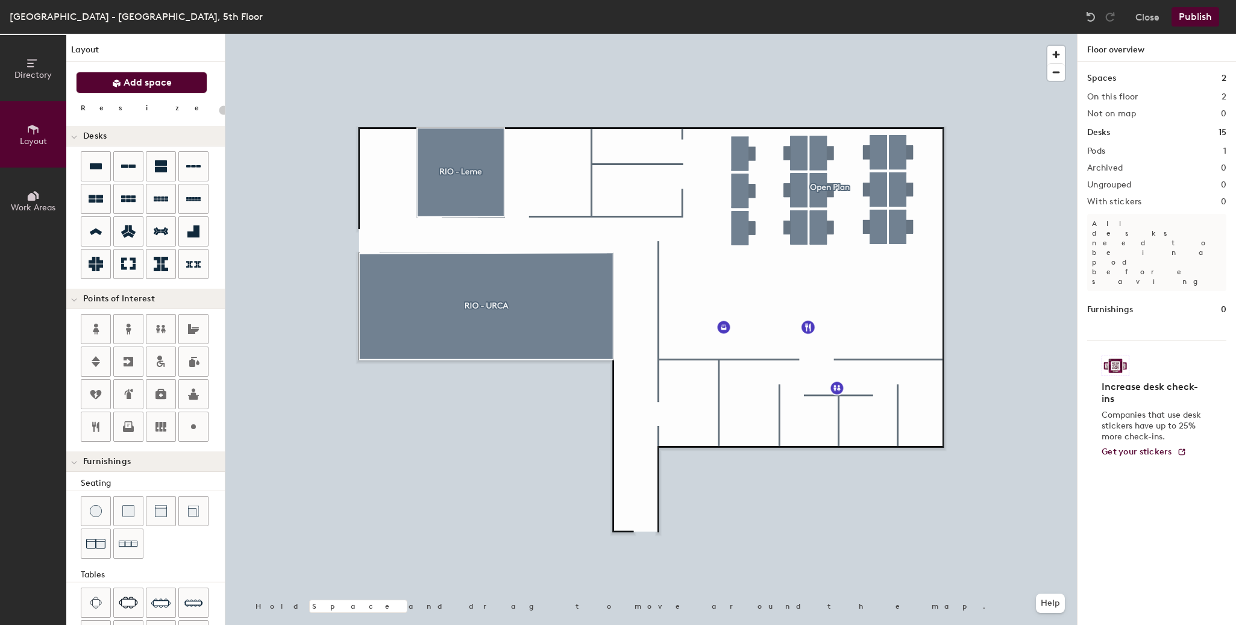
click at [137, 81] on span "Add space" at bounding box center [148, 83] width 48 height 12
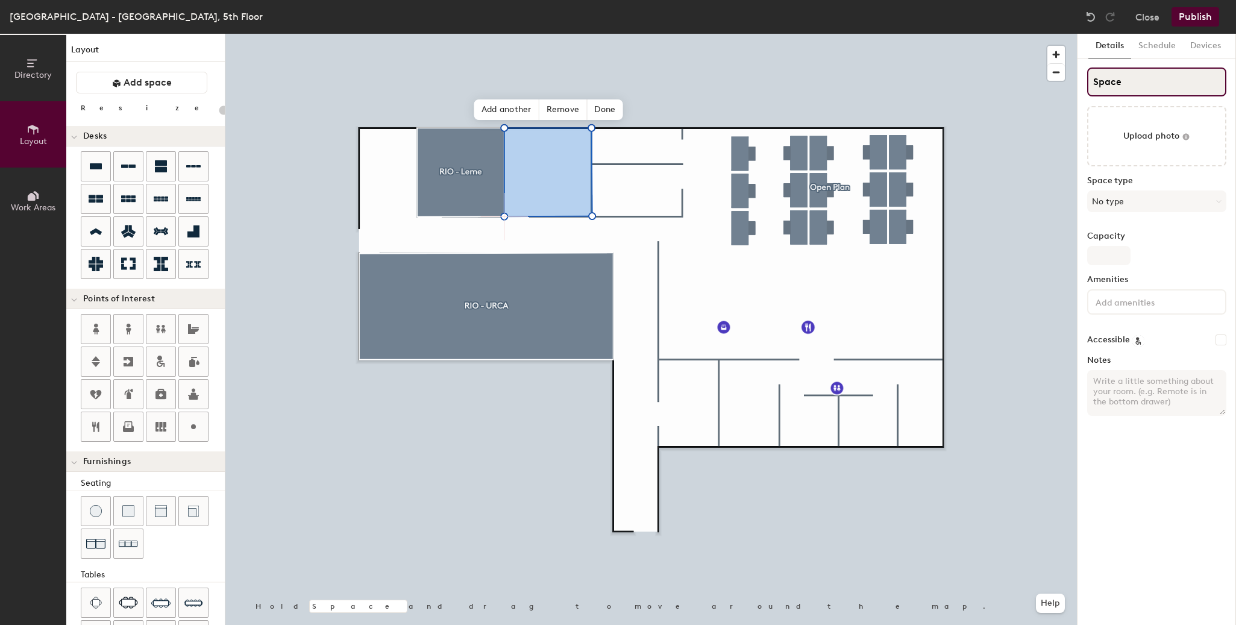
type input "20"
click at [1138, 85] on input "Space" at bounding box center [1156, 81] width 139 height 29
click at [1027, 80] on div "Directory Layout Work Areas Layout Add space Resize Desks Points of Interest Fu…" at bounding box center [618, 329] width 1236 height 591
type input "R"
type input "20"
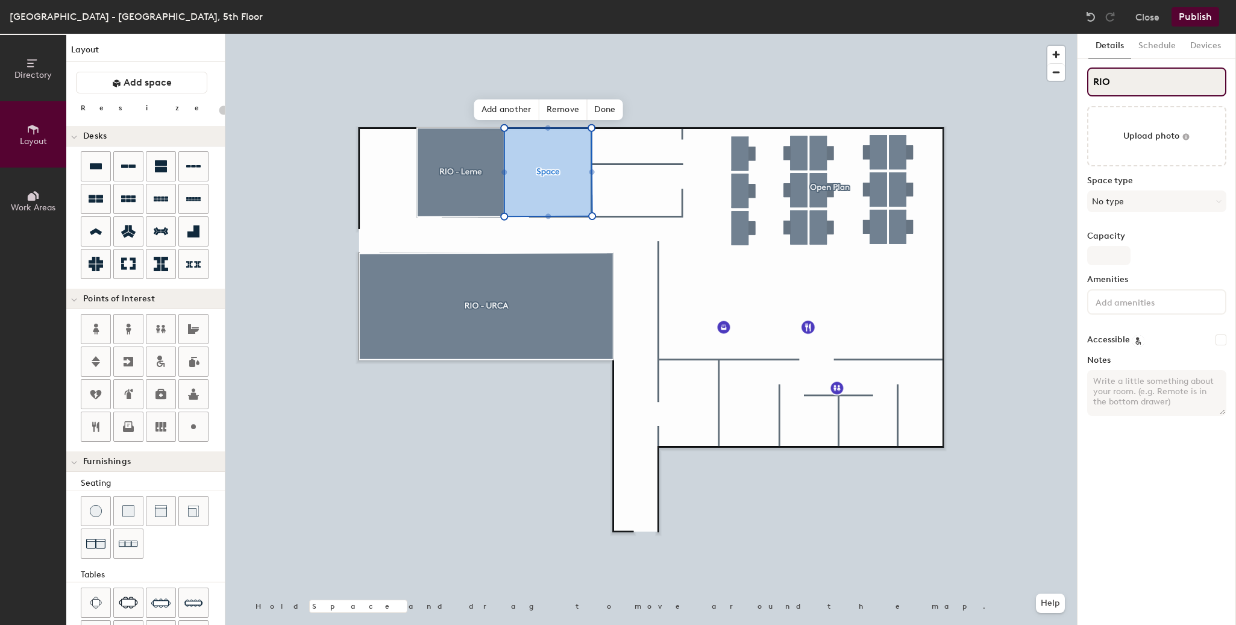
type input "RIO"
type input "20"
type input "RIO -"
type input "20"
type input "RIO - A"
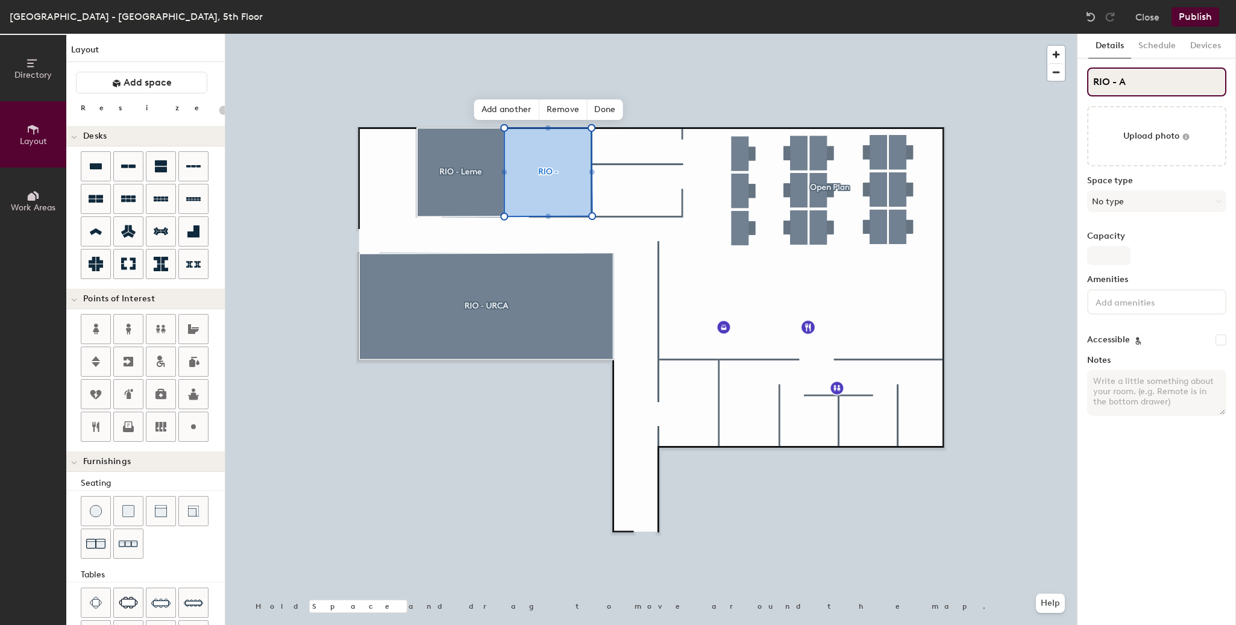
type input "20"
type input "RIO - Ar"
type input "20"
type input "RIO - Arp"
type input "20"
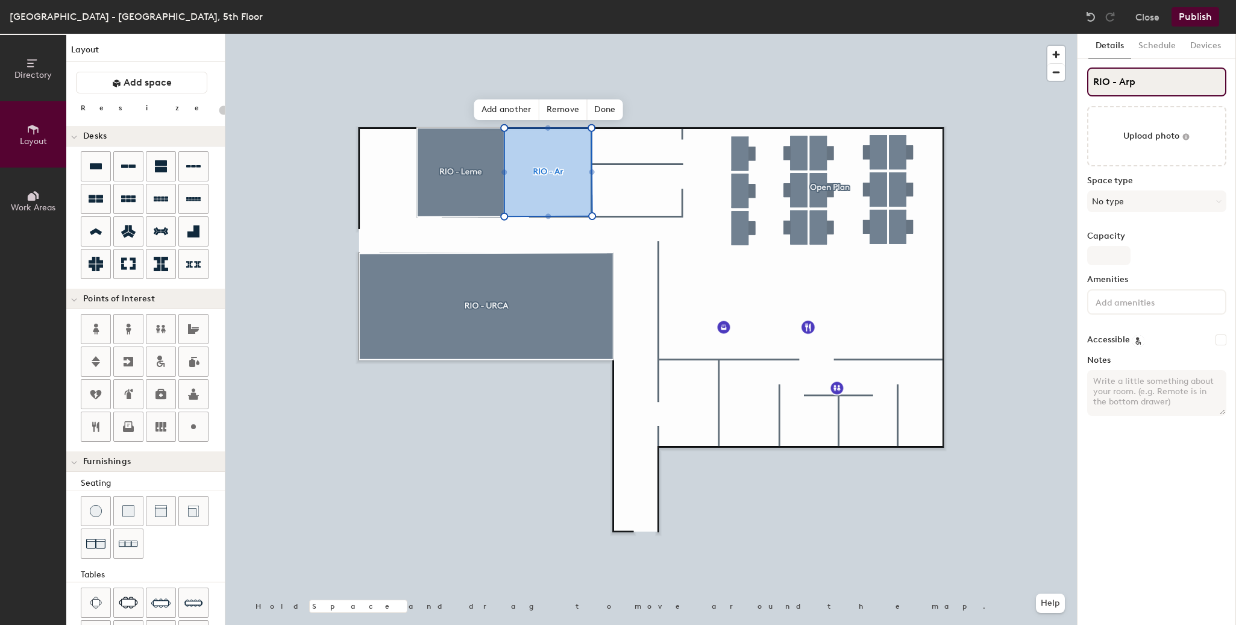
type input "RIO - Arpo"
type input "20"
type input "RIO - Arpod"
type input "20"
type input "RIO - Arpoa"
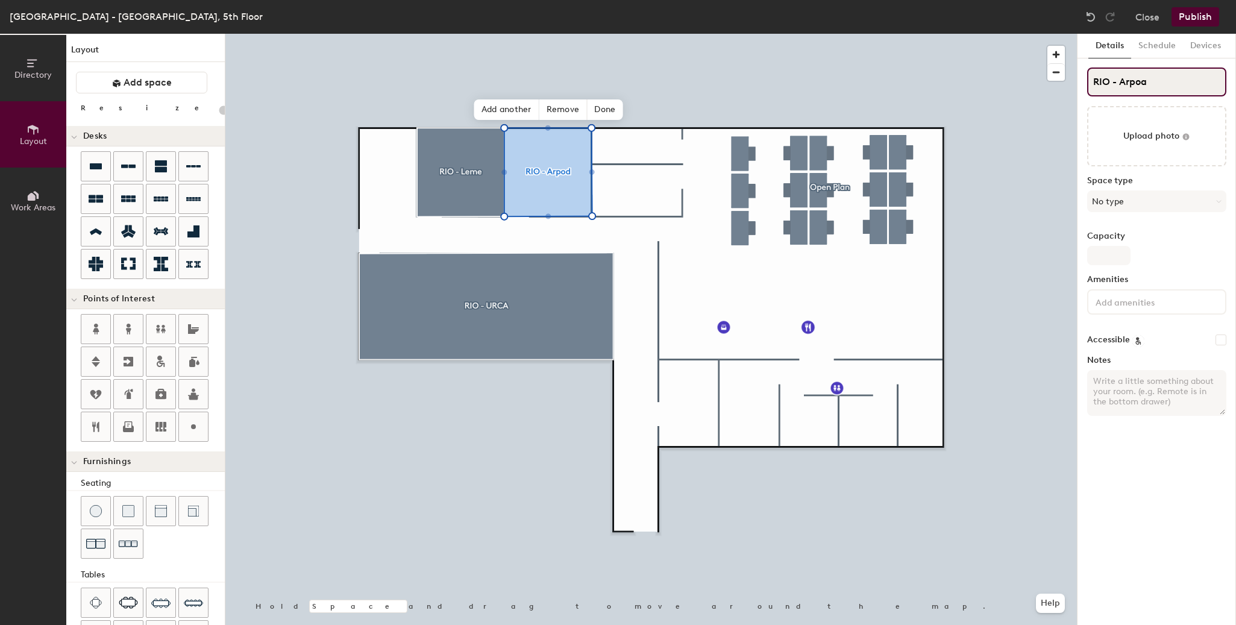
type input "20"
type input "RIO - Arpoador"
type input "20"
type input "RIO - Arpoador"
click at [1109, 257] on input "Capacity" at bounding box center [1108, 255] width 43 height 19
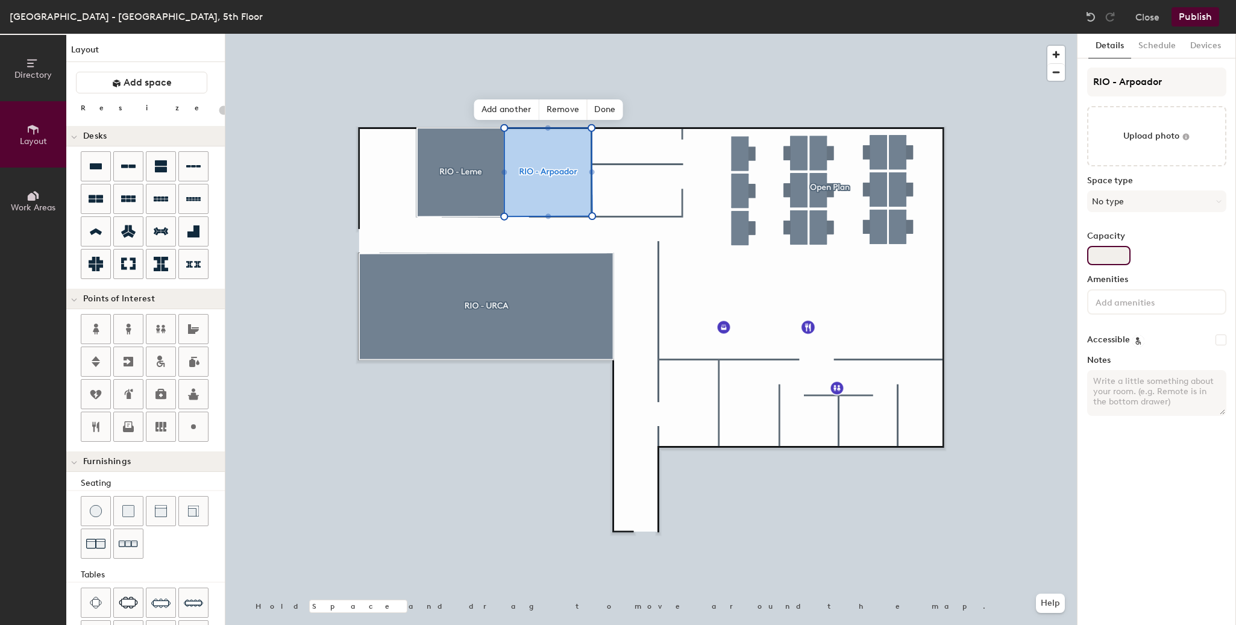
type input "4"
type input "20"
type input "4"
click at [1186, 203] on button "No type" at bounding box center [1156, 201] width 139 height 22
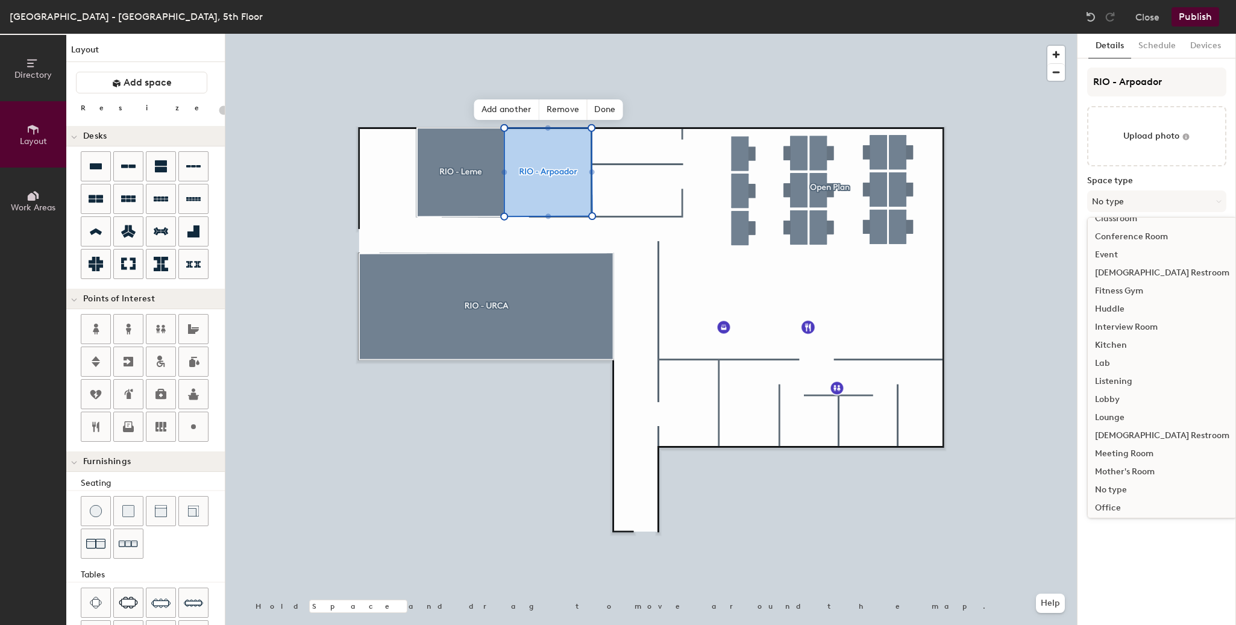
scroll to position [126, 0]
click at [1134, 433] on div "Meeting Room" at bounding box center [1162, 431] width 149 height 18
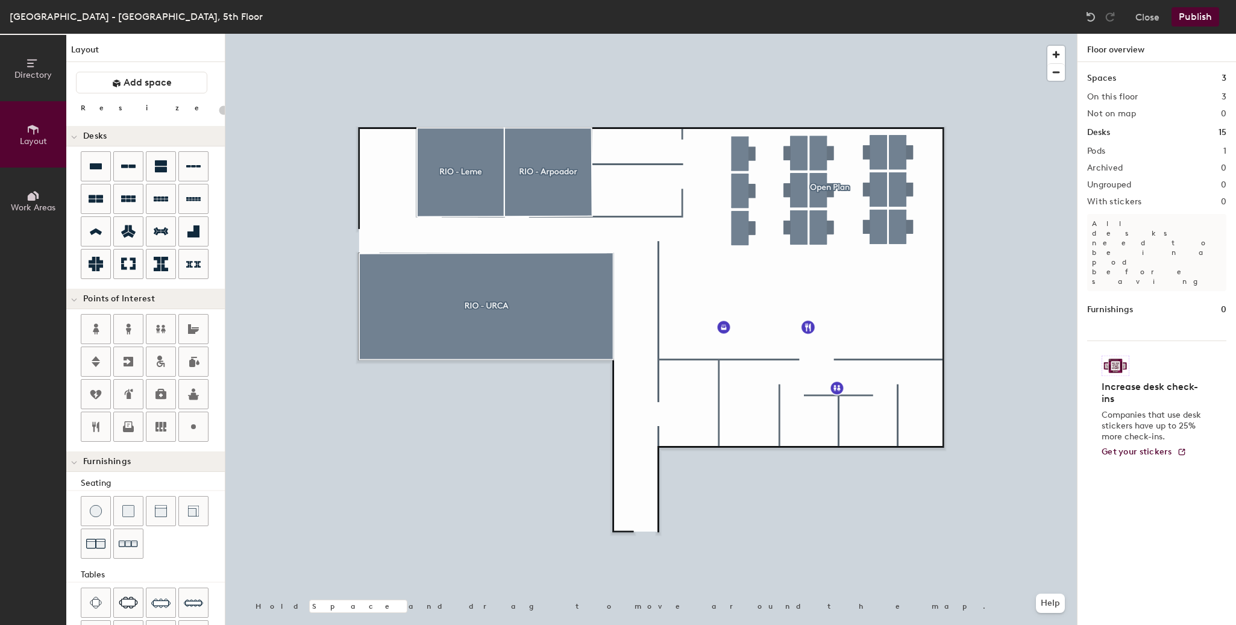
click at [1188, 17] on button "Publish" at bounding box center [1195, 16] width 48 height 19
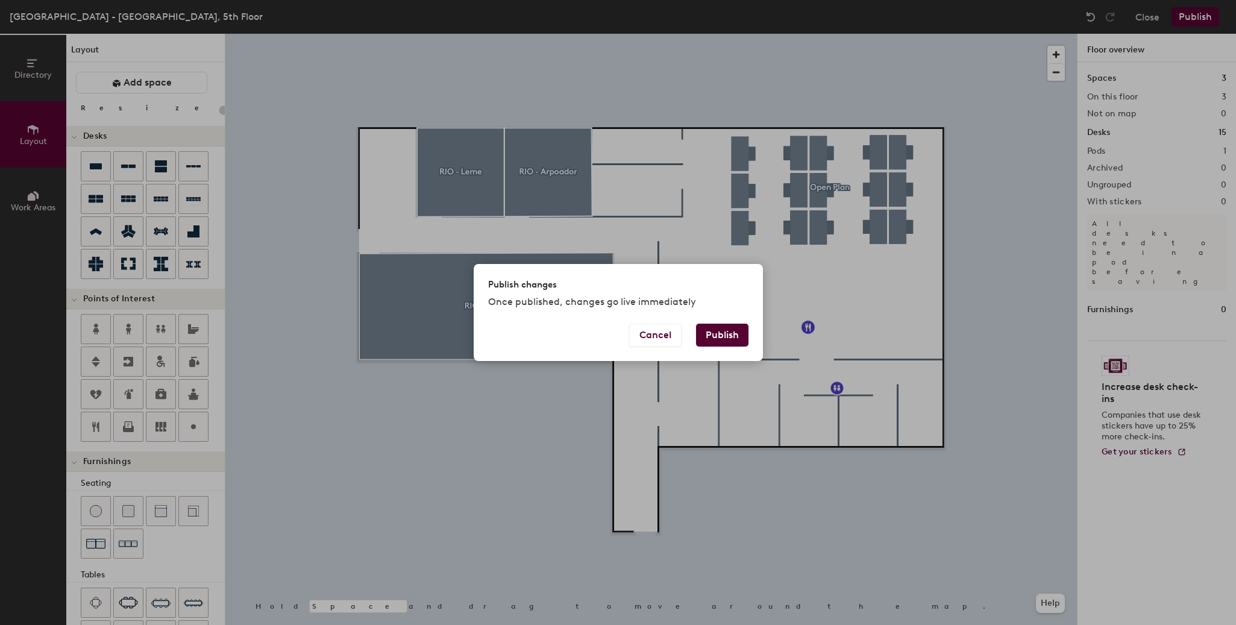
click at [735, 340] on button "Publish" at bounding box center [722, 335] width 52 height 23
type input "20"
